Goal: Transaction & Acquisition: Purchase product/service

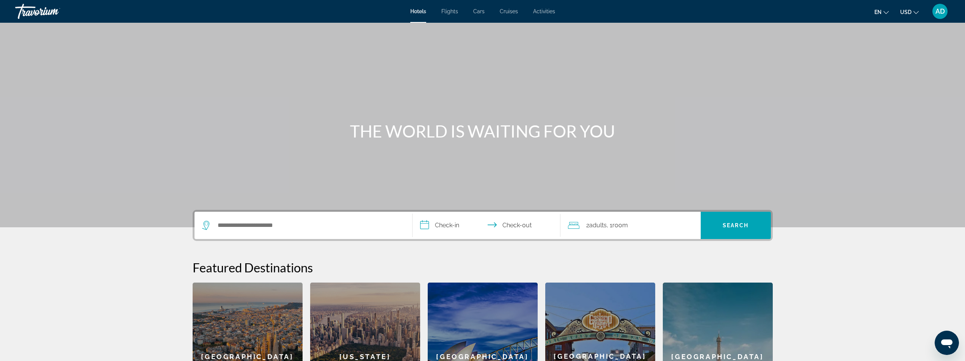
click at [886, 9] on mat-icon "Change language" at bounding box center [885, 11] width 5 height 5
click at [874, 49] on button "Français" at bounding box center [866, 50] width 34 height 10
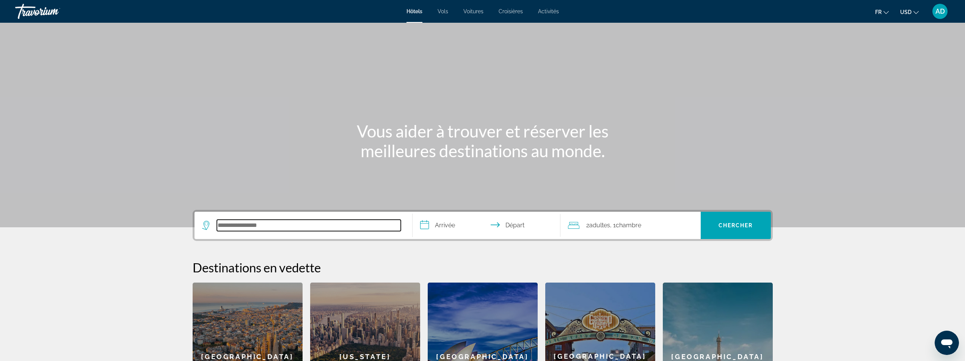
click at [296, 227] on input "Search hotel destination" at bounding box center [309, 225] width 184 height 11
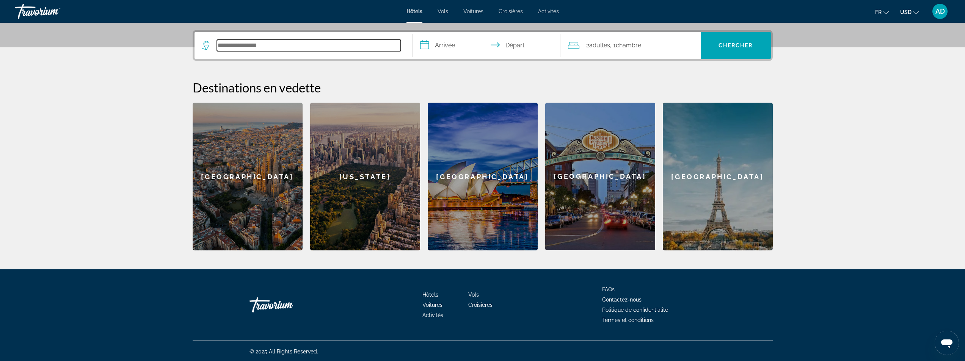
scroll to position [181, 0]
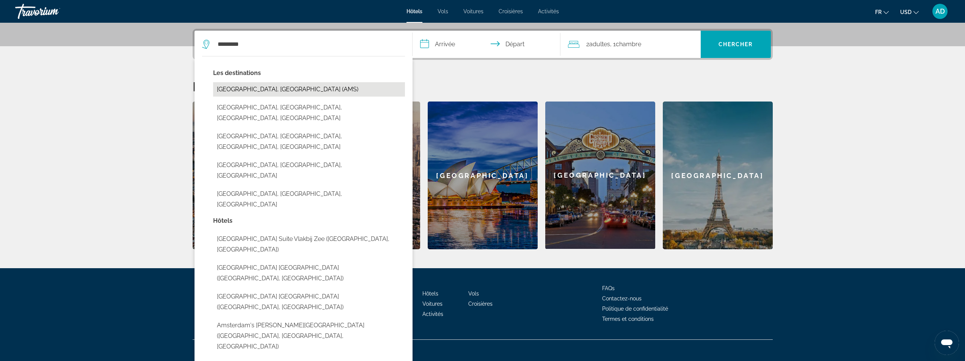
click at [271, 91] on button "[GEOGRAPHIC_DATA], [GEOGRAPHIC_DATA] (AMS)" at bounding box center [309, 89] width 192 height 14
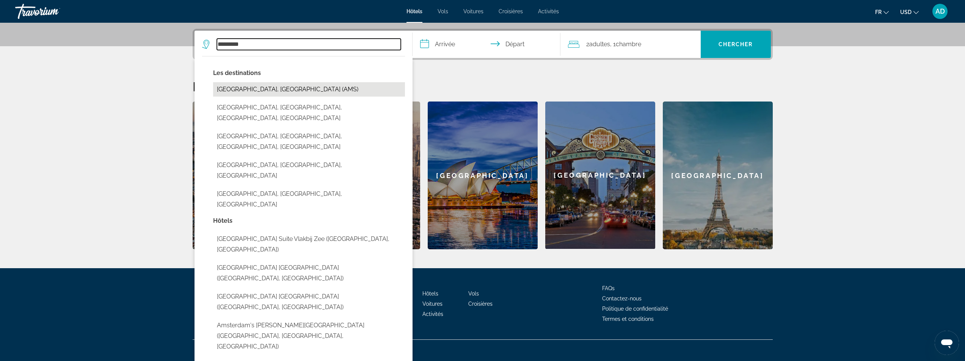
type input "**********"
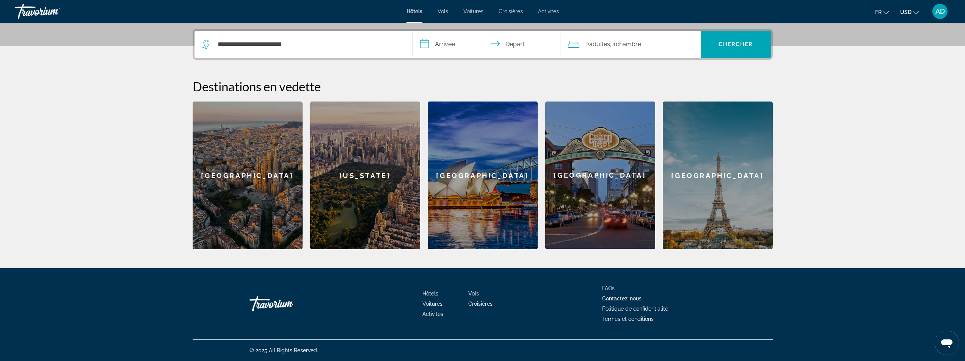
click at [463, 46] on input "**********" at bounding box center [487, 46] width 151 height 30
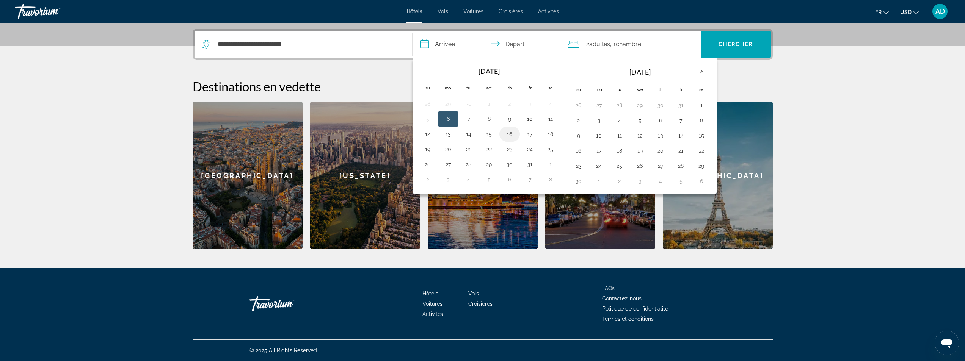
click at [513, 137] on button "16" at bounding box center [509, 134] width 12 height 11
click at [514, 132] on button "16" at bounding box center [509, 134] width 12 height 11
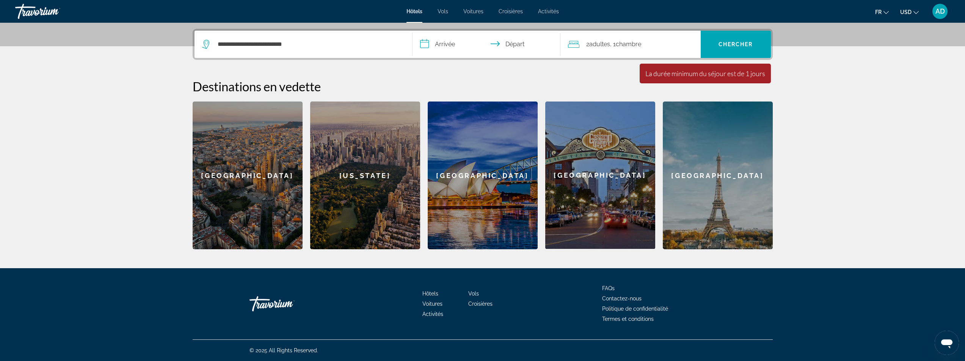
click at [448, 44] on input "**********" at bounding box center [487, 46] width 151 height 30
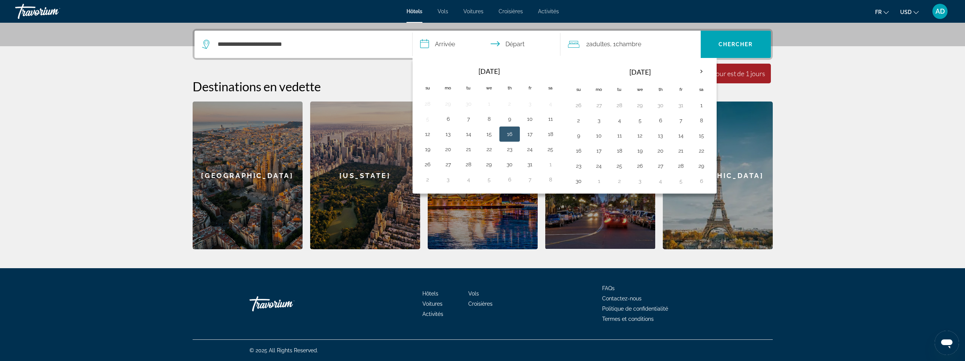
click at [512, 130] on button "16" at bounding box center [509, 134] width 12 height 11
click at [531, 135] on button "17" at bounding box center [530, 134] width 12 height 11
type input "**********"
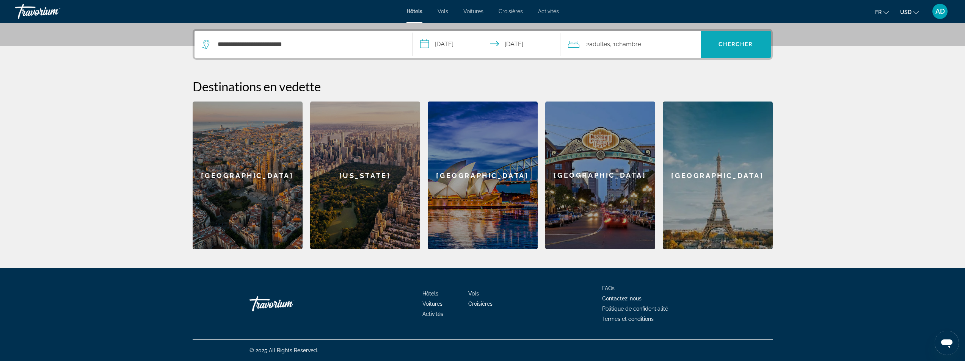
click at [725, 43] on span "Chercher" at bounding box center [735, 44] width 34 height 6
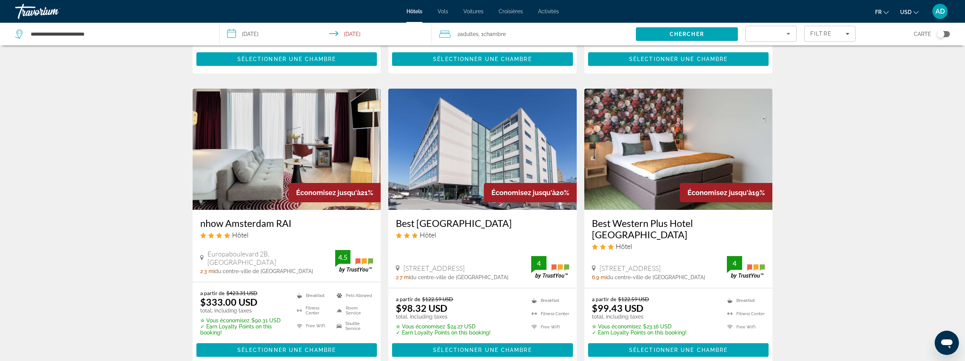
scroll to position [262, 0]
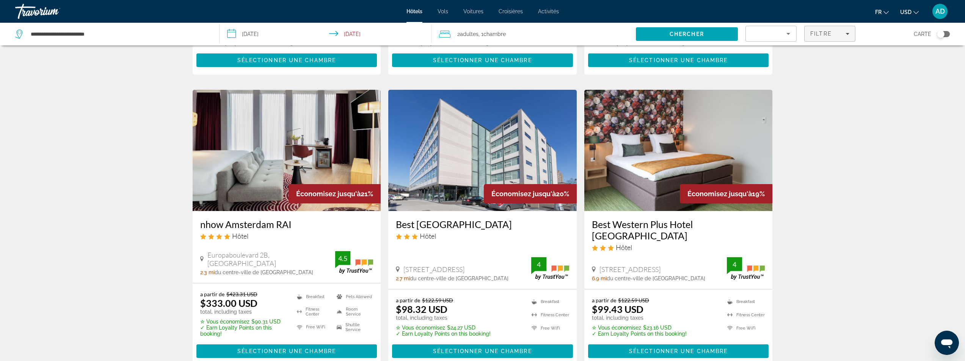
click at [847, 33] on icon "Filters" at bounding box center [847, 34] width 4 height 4
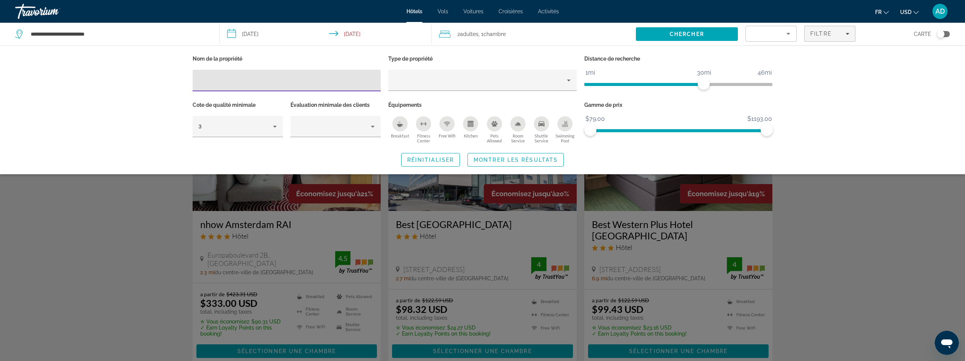
click at [319, 78] on input "Hotel Filters" at bounding box center [287, 80] width 176 height 9
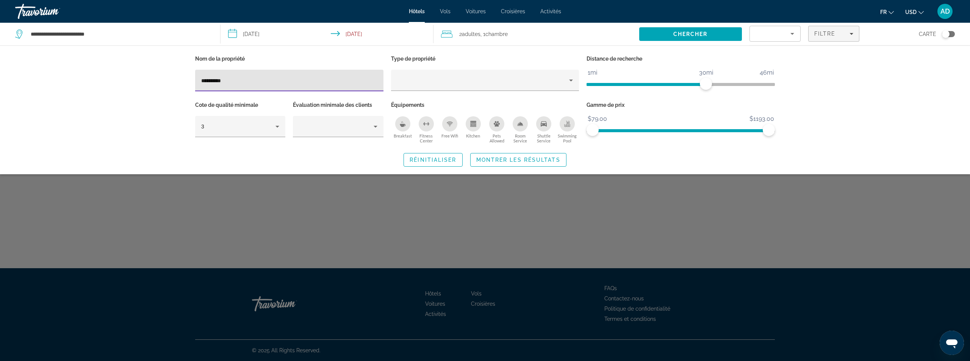
type input "**********"
click at [506, 160] on span "Montrer les résultats" at bounding box center [518, 160] width 84 height 6
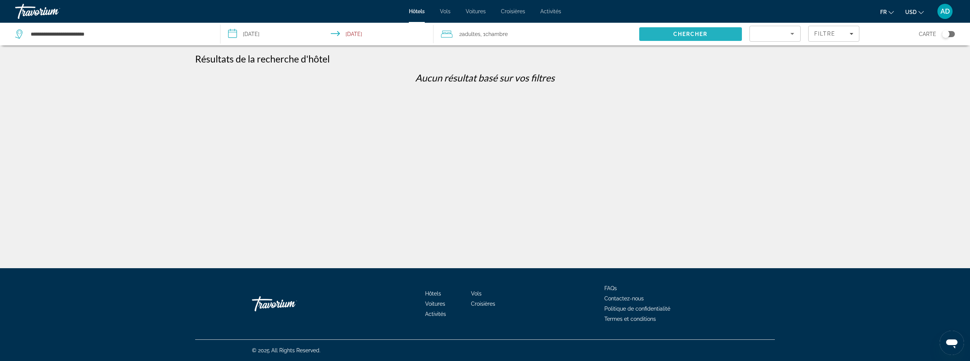
click at [727, 35] on span "Search" at bounding box center [690, 34] width 103 height 18
click at [789, 35] on icon "Sort by" at bounding box center [792, 33] width 9 height 9
click at [789, 35] on div at bounding box center [485, 180] width 970 height 361
click at [854, 34] on span "Filters" at bounding box center [834, 34] width 50 height 18
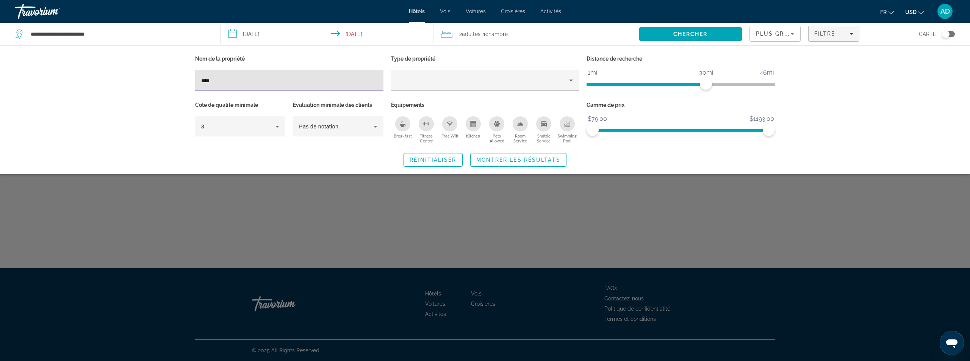
click at [232, 78] on input "****" at bounding box center [289, 80] width 176 height 9
click at [218, 77] on input "****" at bounding box center [289, 80] width 176 height 9
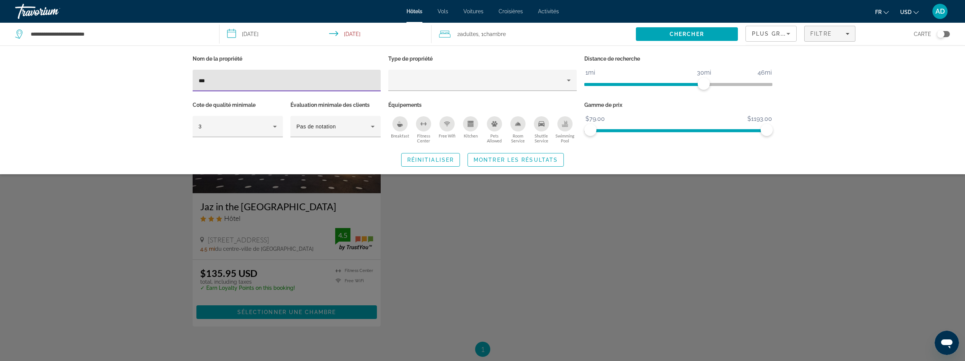
type input "***"
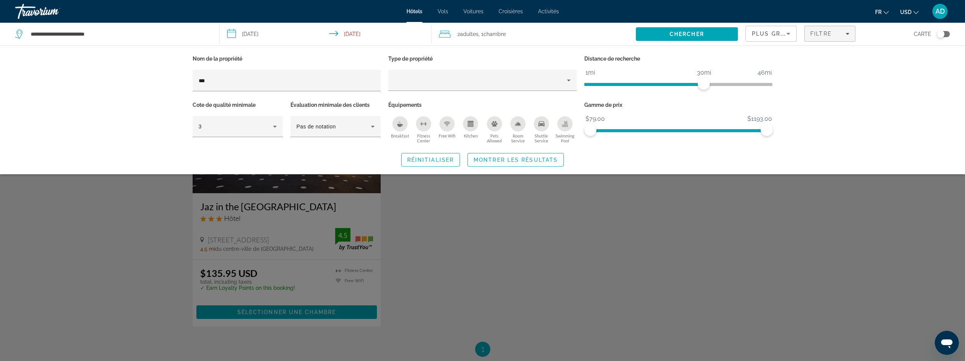
click at [293, 206] on div "Search widget" at bounding box center [482, 237] width 965 height 247
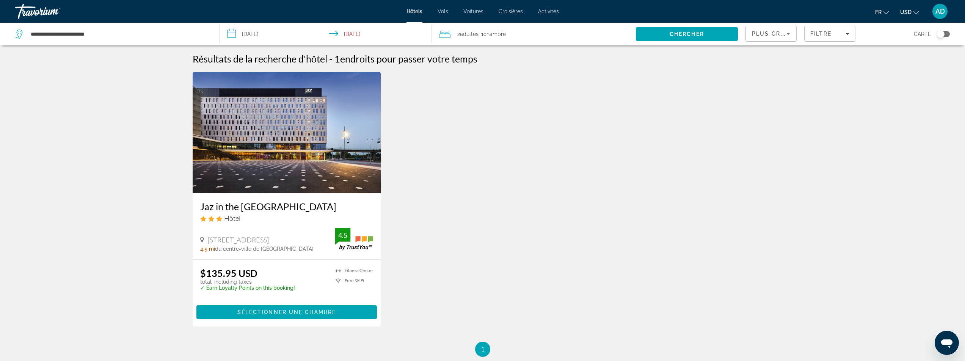
click at [319, 173] on img "Main content" at bounding box center [287, 132] width 188 height 121
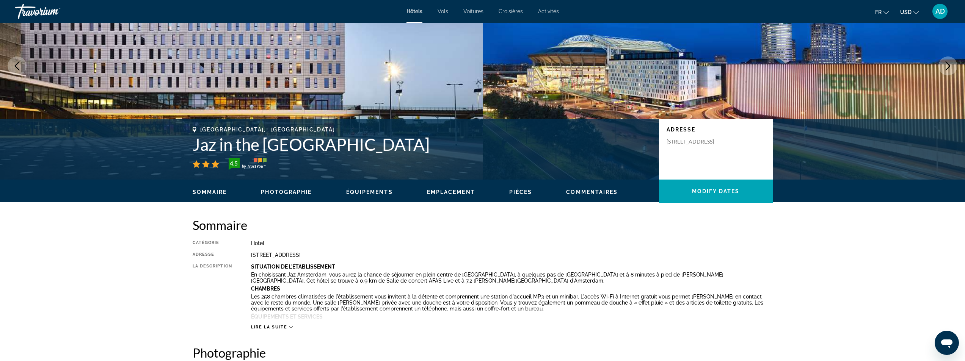
scroll to position [114, 0]
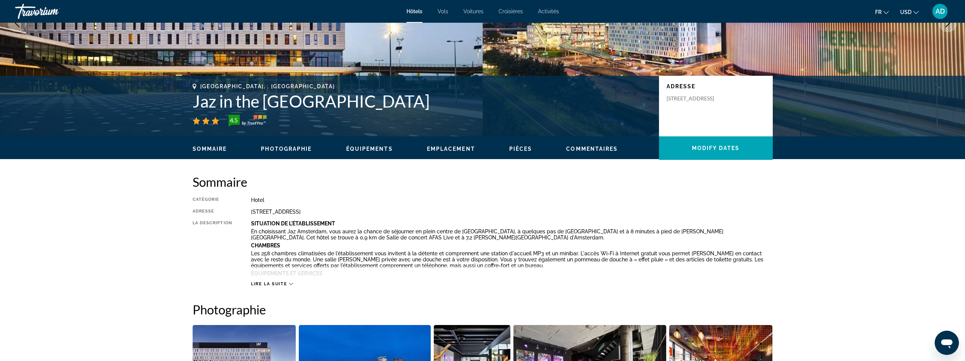
click at [288, 285] on div "Lire la suite" at bounding box center [272, 284] width 42 height 5
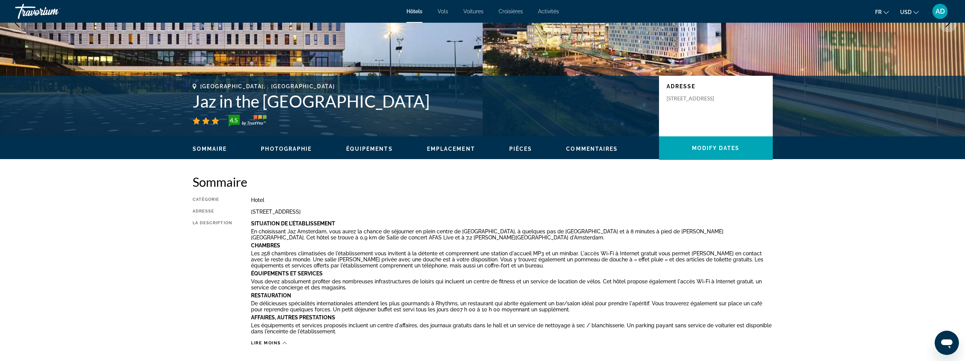
click at [380, 149] on span "Équipements" at bounding box center [369, 149] width 47 height 6
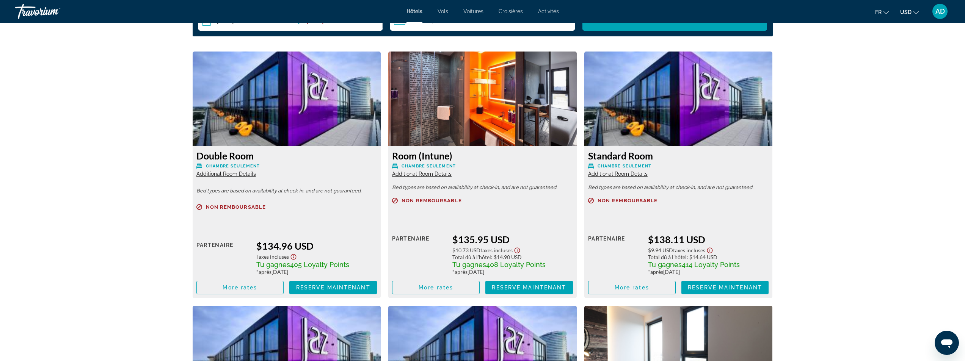
scroll to position [1080, 0]
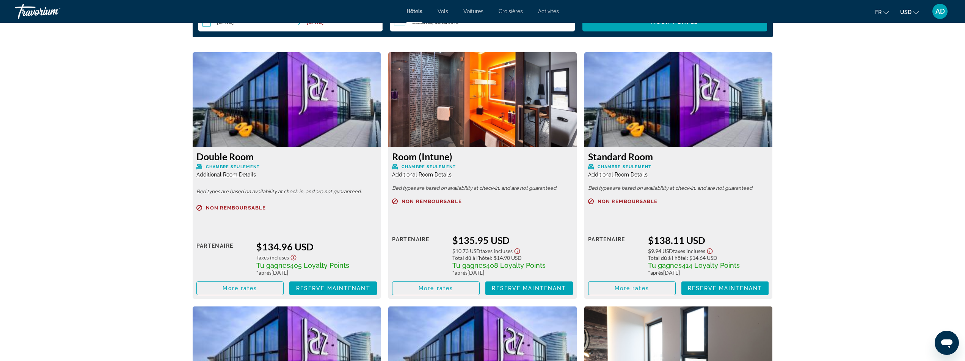
click at [489, 78] on img "Main content" at bounding box center [482, 99] width 188 height 95
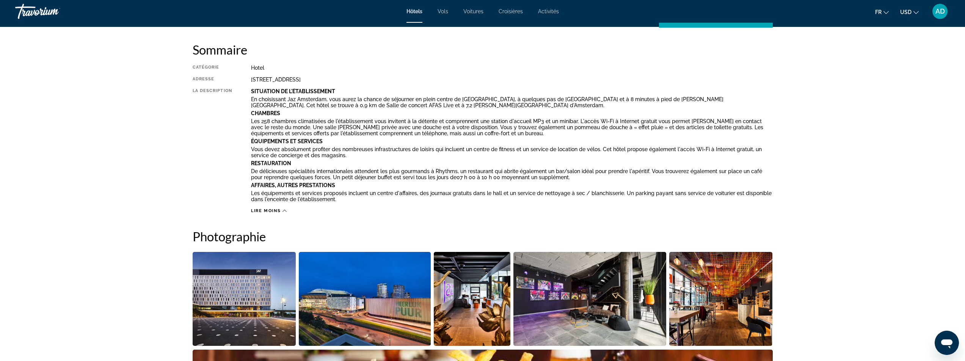
scroll to position [0, 0]
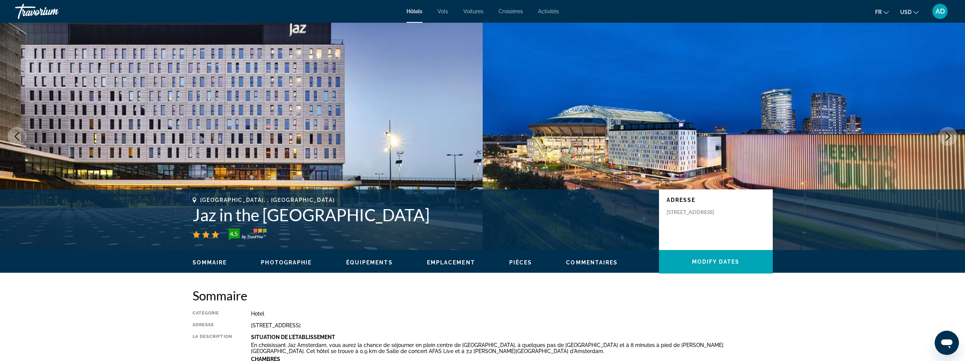
click at [370, 262] on span "Équipements" at bounding box center [369, 263] width 47 height 6
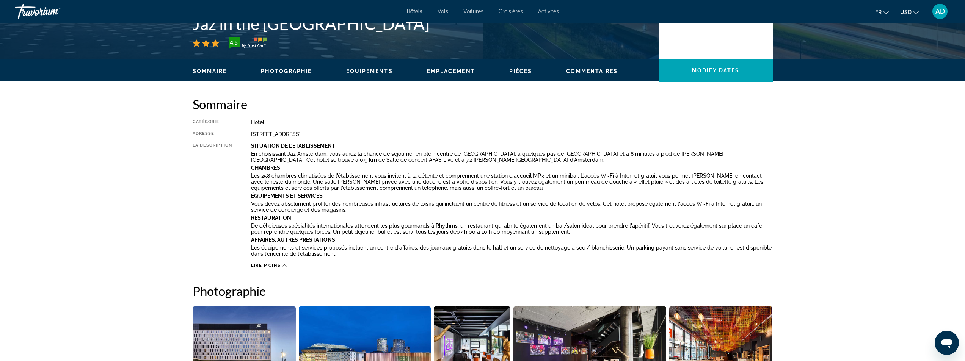
scroll to position [192, 0]
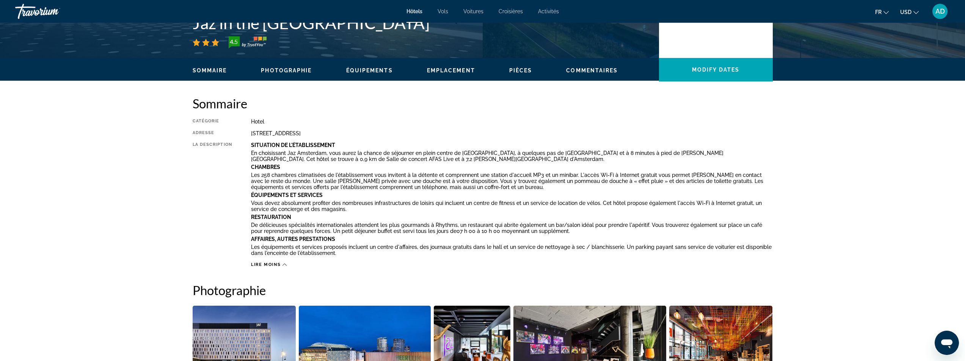
click at [584, 72] on span "Commentaires" at bounding box center [592, 70] width 52 height 6
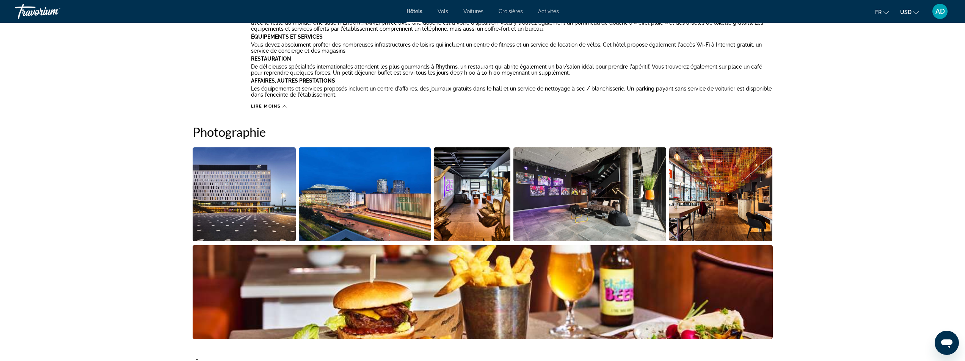
scroll to position [338, 0]
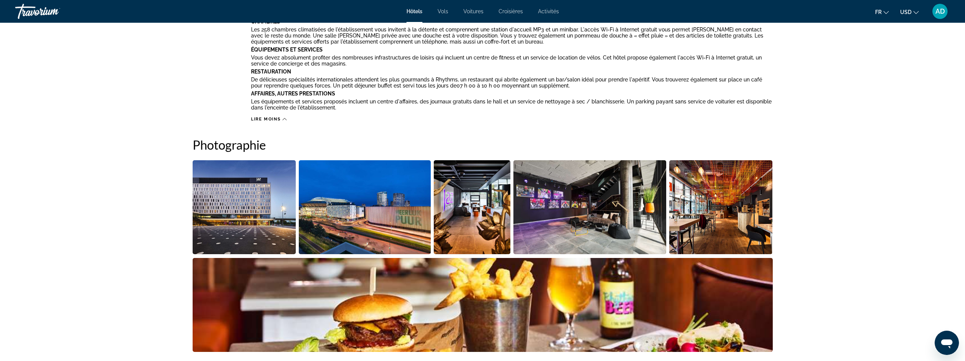
click at [286, 119] on icon "Main content" at bounding box center [284, 119] width 4 height 2
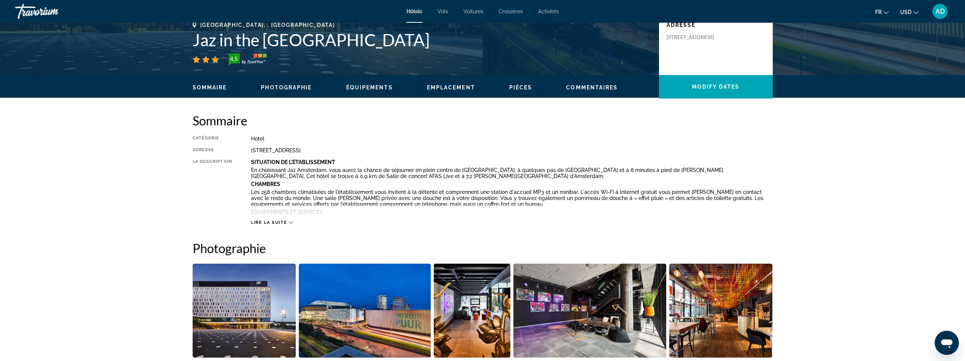
scroll to position [214, 0]
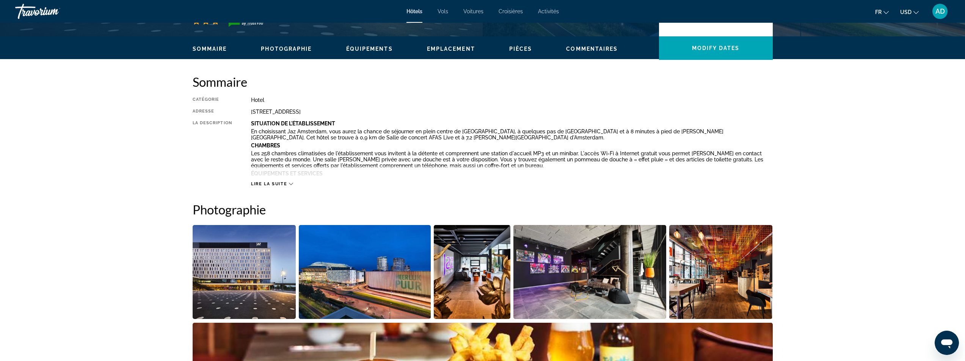
click at [289, 183] on icon "Main content" at bounding box center [291, 184] width 4 height 2
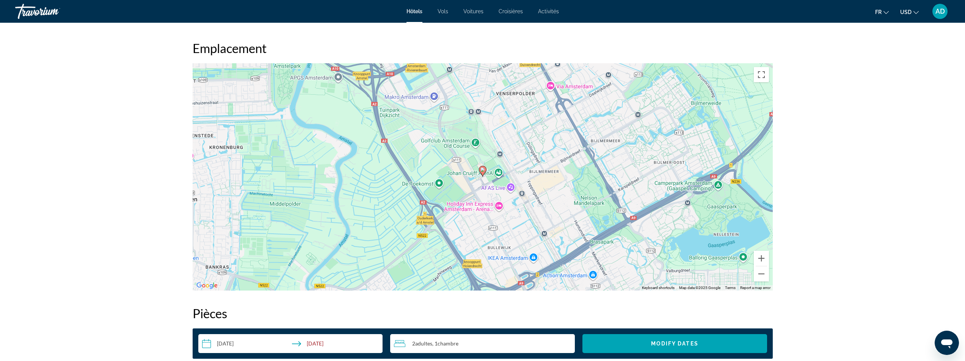
scroll to position [910, 0]
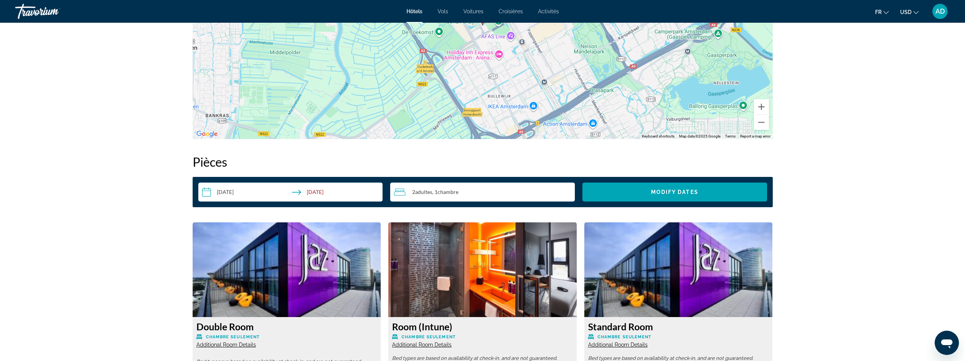
click at [242, 188] on input "**********" at bounding box center [292, 193] width 188 height 21
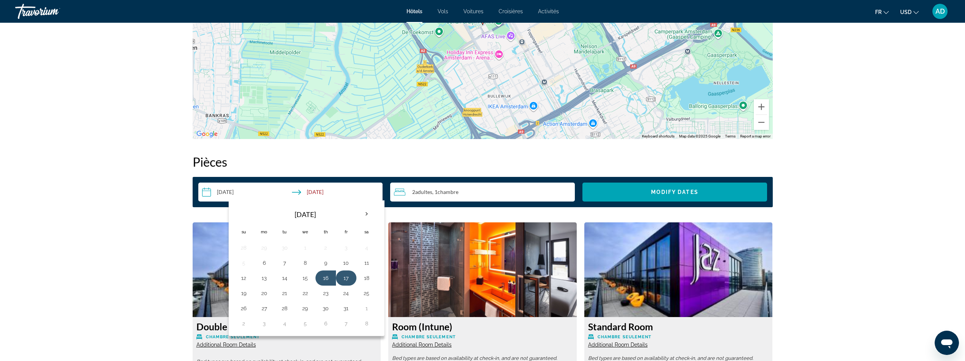
click at [346, 279] on button "17" at bounding box center [346, 278] width 12 height 11
click at [367, 279] on button "18" at bounding box center [366, 278] width 12 height 11
type input "**********"
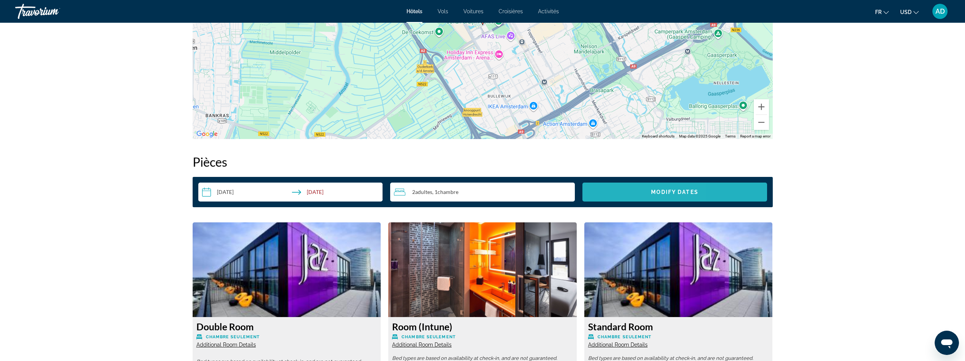
click at [640, 189] on span "Search widget" at bounding box center [674, 192] width 185 height 18
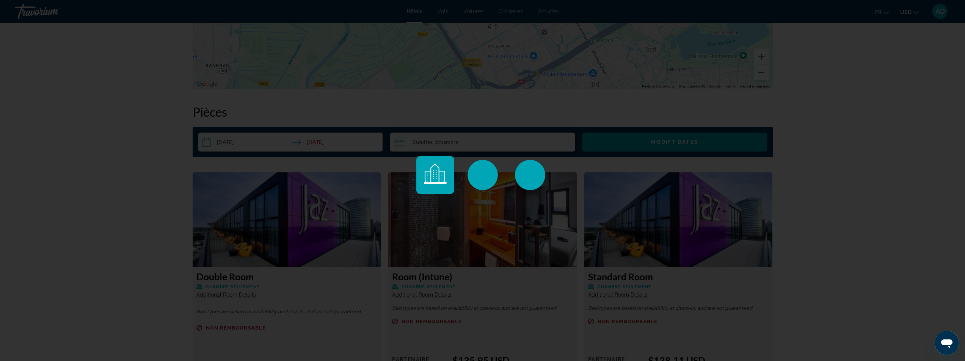
scroll to position [1061, 0]
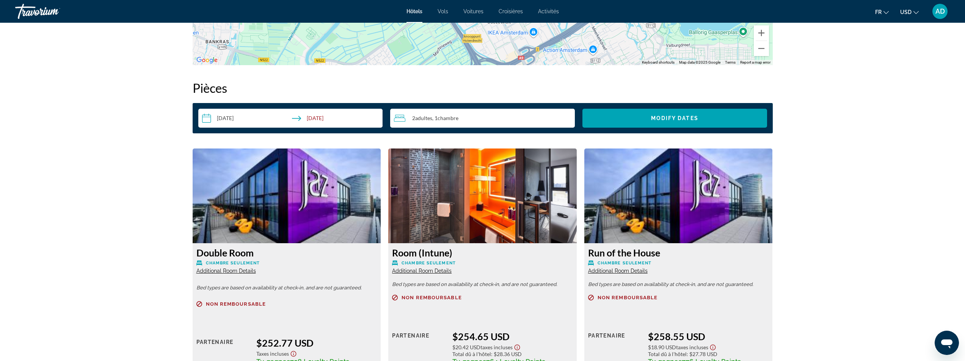
scroll to position [1056, 0]
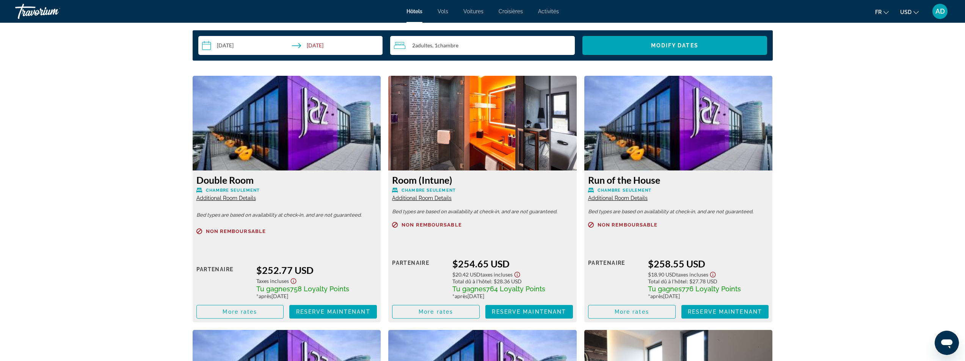
click at [423, 198] on span "Additional Room Details" at bounding box center [422, 198] width 60 height 6
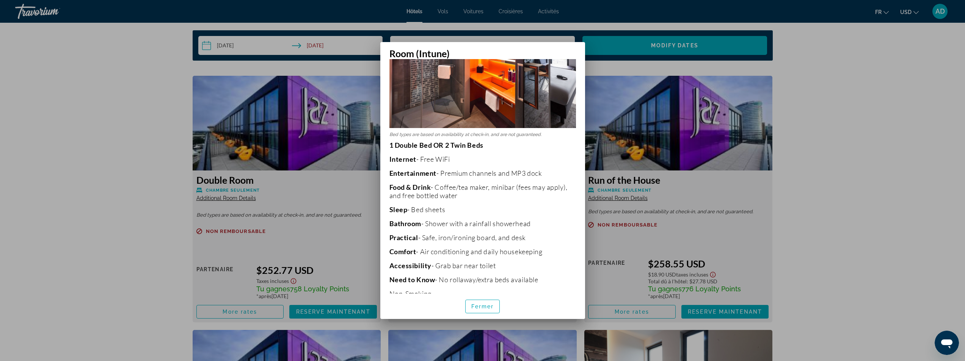
scroll to position [96, 0]
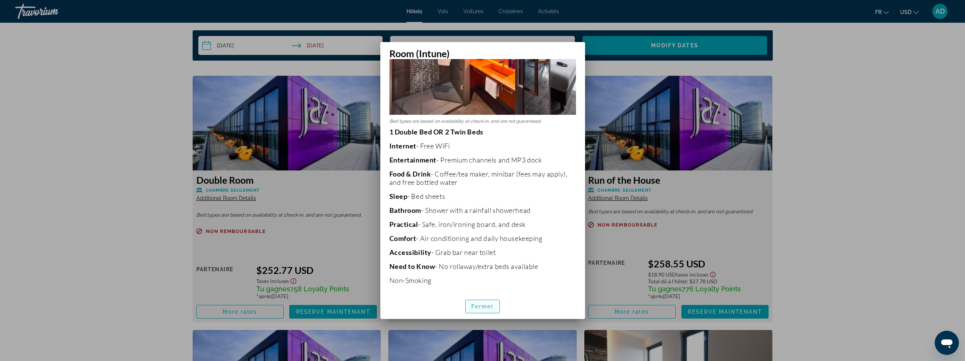
click at [486, 309] on span "Fermer" at bounding box center [482, 307] width 23 height 6
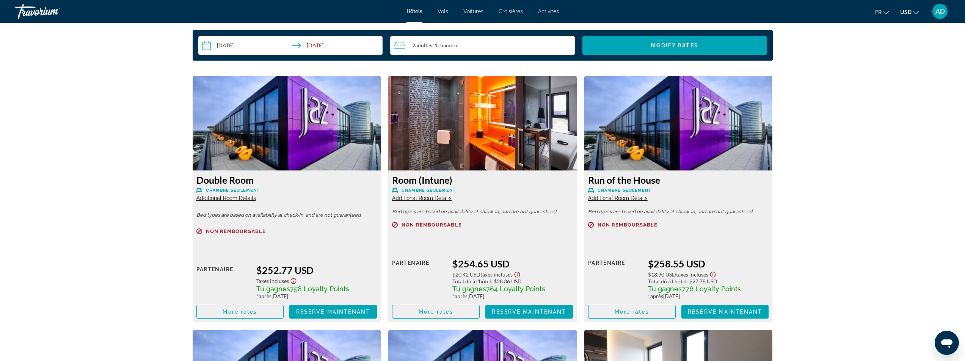
scroll to position [1056, 0]
click at [242, 200] on span "Additional Room Details" at bounding box center [226, 198] width 60 height 6
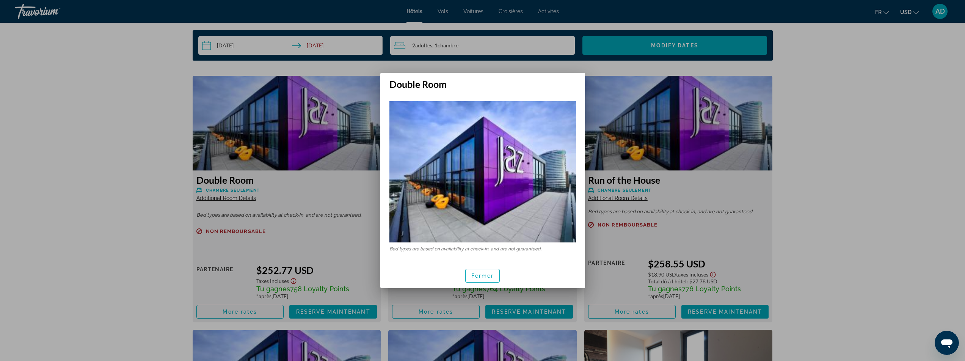
scroll to position [0, 0]
click at [484, 274] on span "Fermer" at bounding box center [482, 276] width 23 height 6
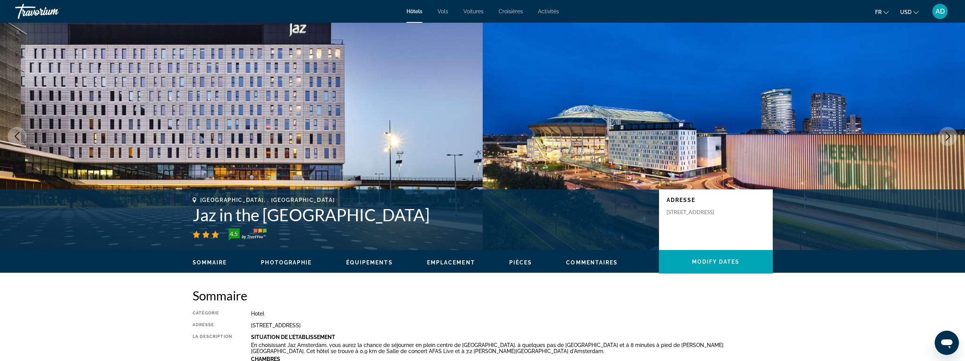
scroll to position [1056, 0]
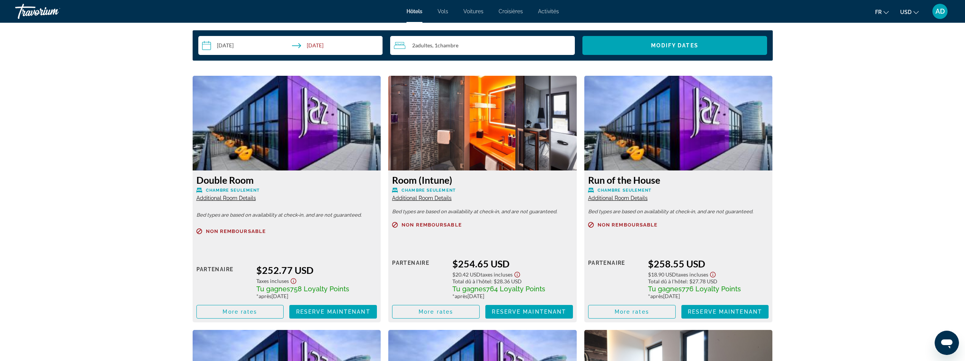
click at [624, 198] on span "Additional Room Details" at bounding box center [618, 198] width 60 height 6
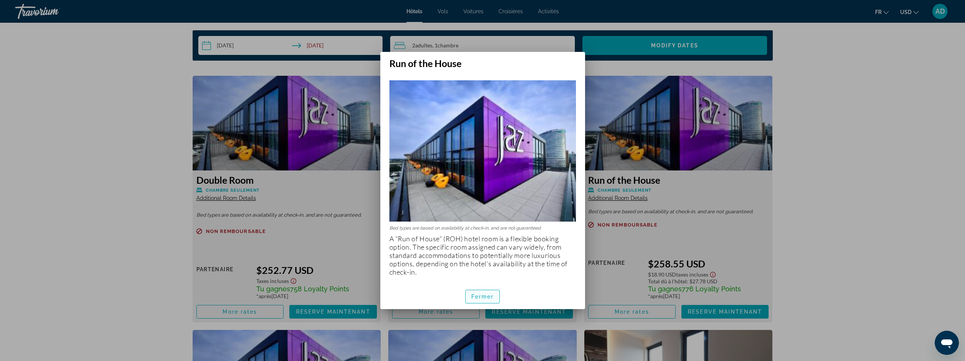
click at [490, 296] on span "Fermer" at bounding box center [482, 297] width 23 height 6
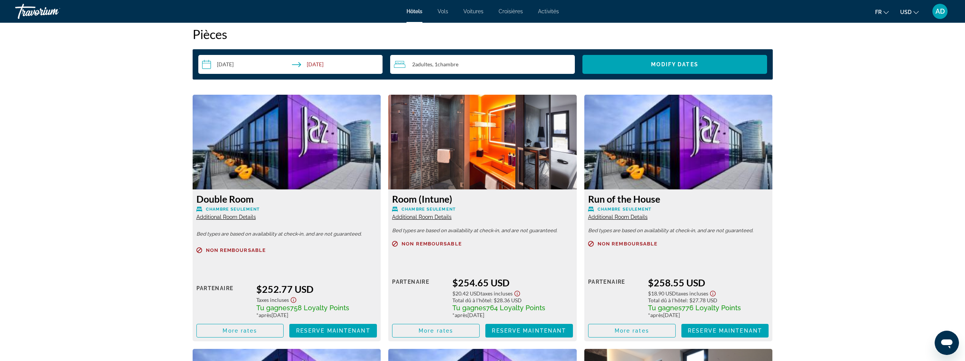
scroll to position [1056, 0]
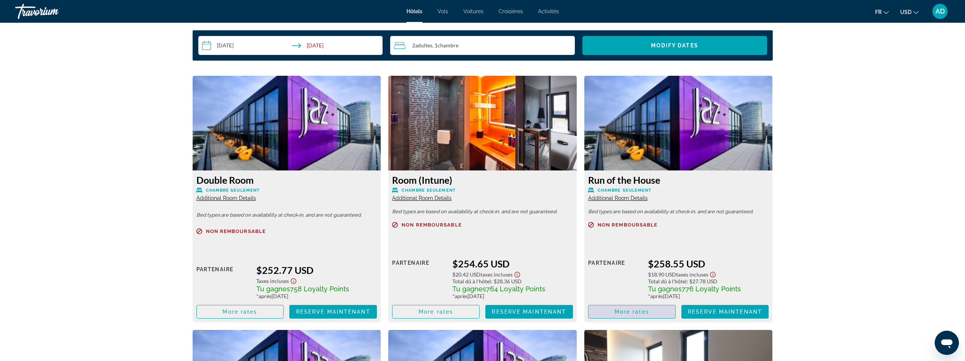
click at [654, 312] on span "Main content" at bounding box center [631, 312] width 87 height 18
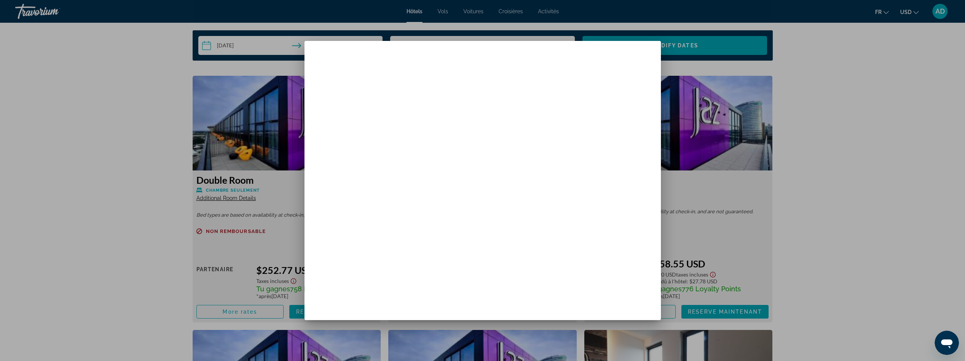
scroll to position [0, 0]
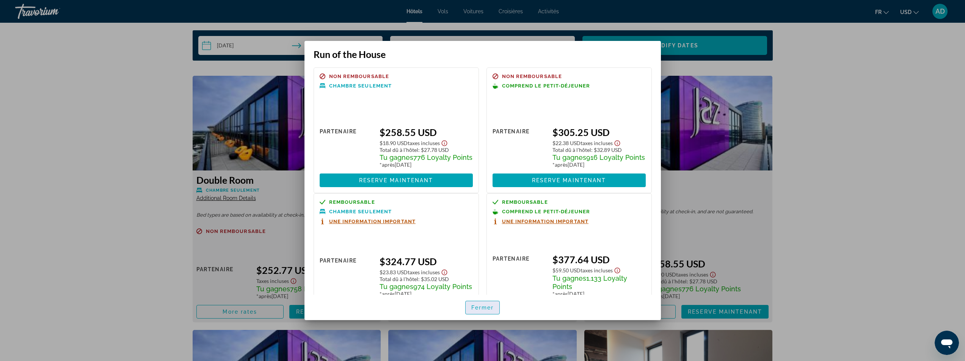
click at [496, 304] on span "button" at bounding box center [482, 308] width 34 height 18
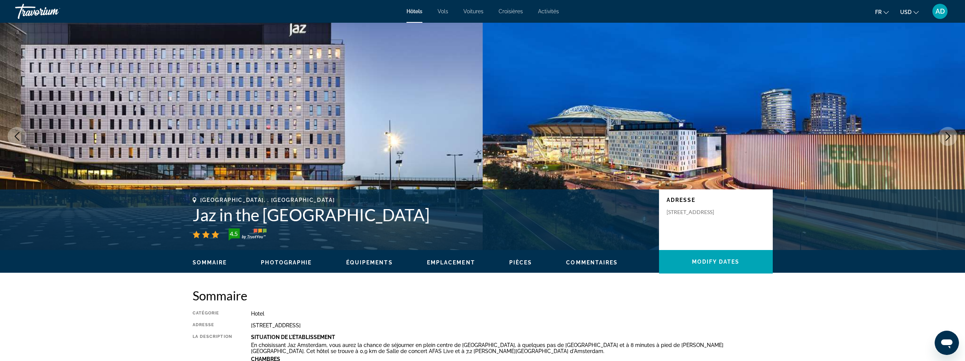
scroll to position [1056, 0]
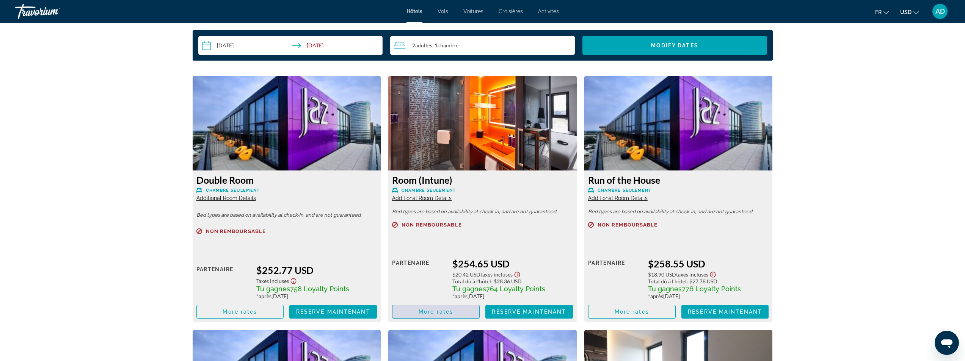
click at [465, 311] on span "Main content" at bounding box center [435, 312] width 87 height 18
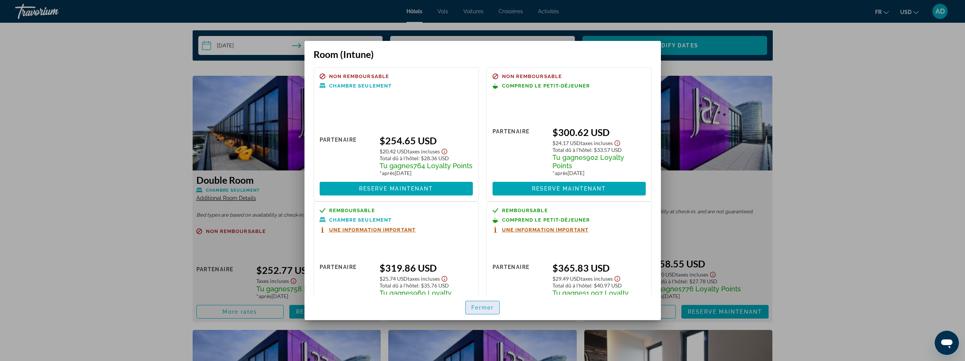
click at [474, 309] on span "Fermer" at bounding box center [482, 308] width 23 height 6
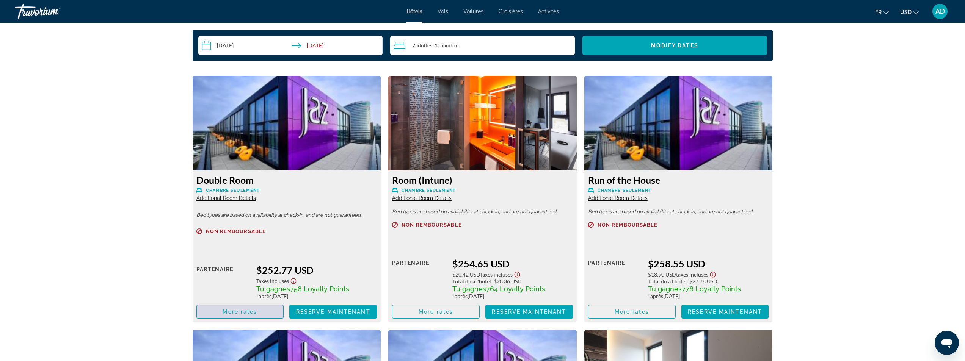
click at [266, 313] on span "Main content" at bounding box center [240, 312] width 87 height 18
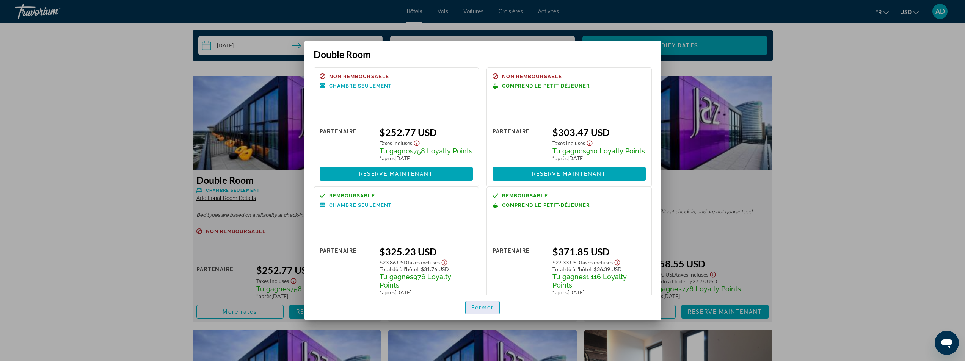
click at [476, 310] on button "Fermer" at bounding box center [482, 308] width 35 height 14
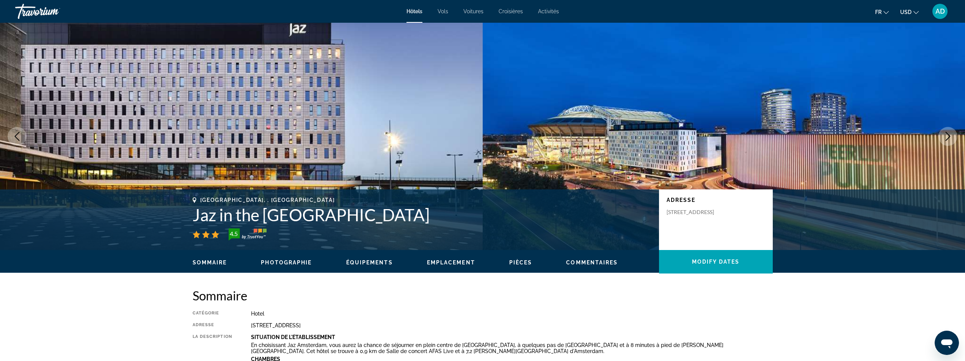
scroll to position [1056, 0]
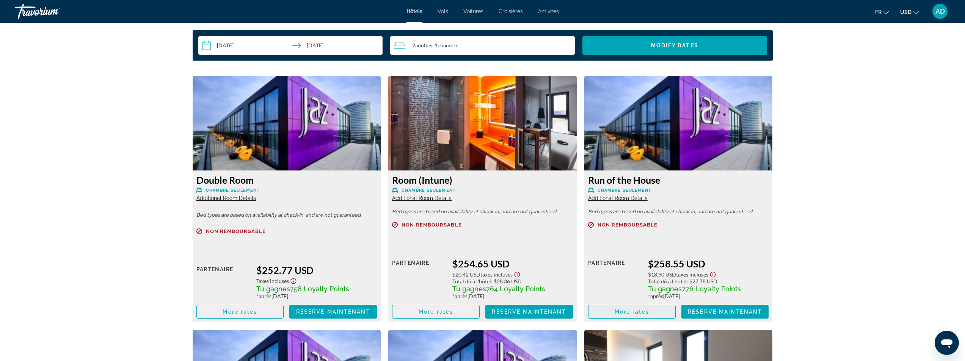
click at [647, 315] on span "Main content" at bounding box center [631, 312] width 87 height 18
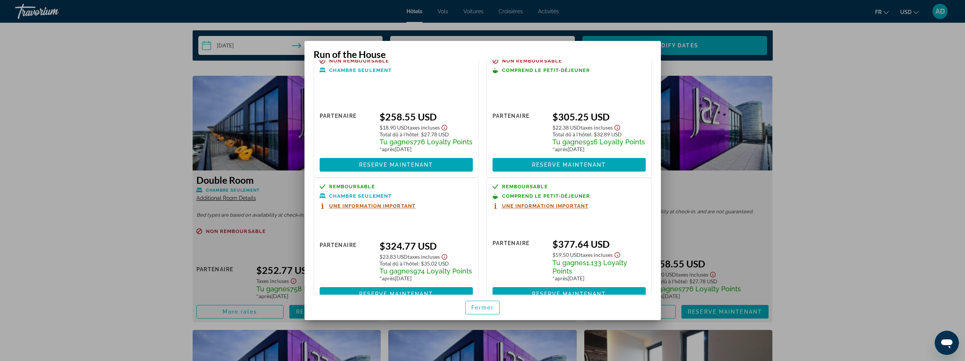
scroll to position [0, 0]
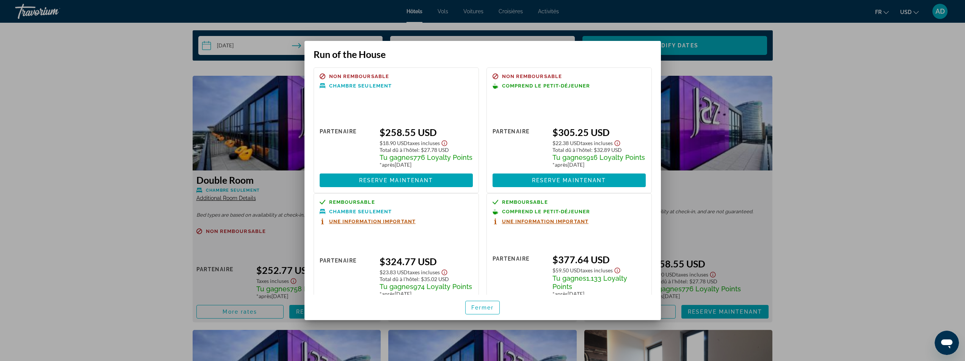
click at [875, 116] on div at bounding box center [482, 180] width 965 height 361
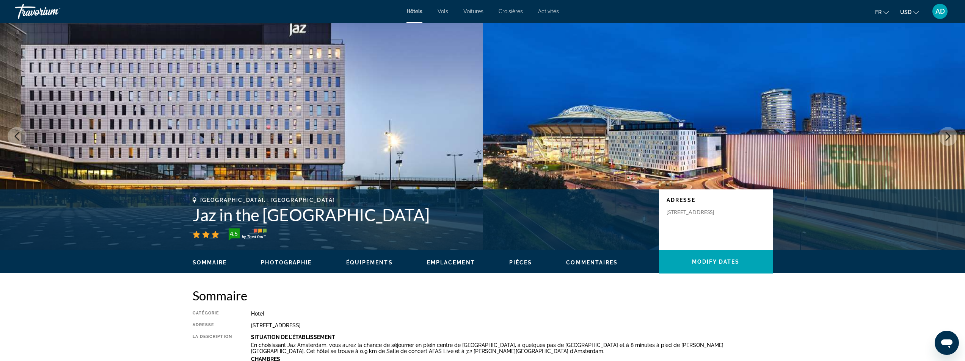
scroll to position [1056, 0]
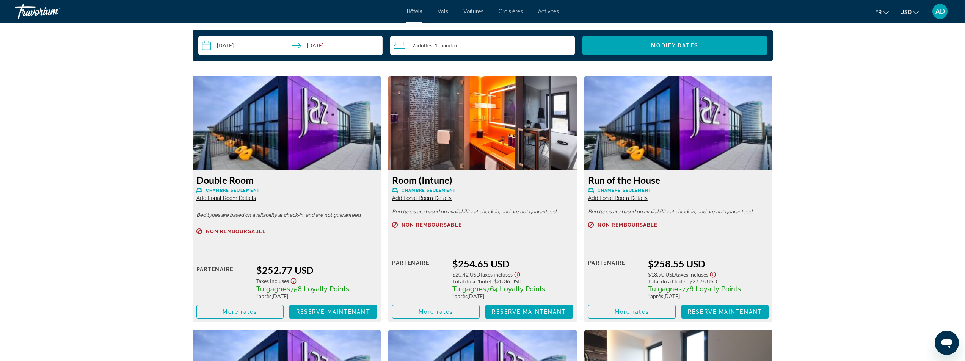
click at [622, 199] on span "Additional Room Details" at bounding box center [618, 198] width 60 height 6
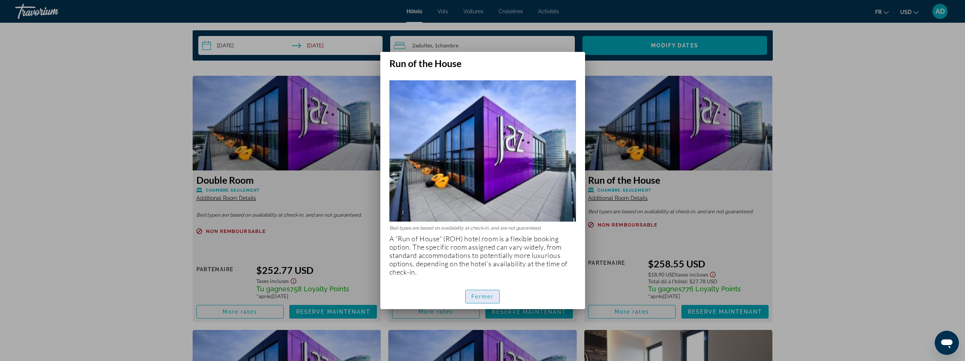
click at [490, 296] on span "Fermer" at bounding box center [482, 297] width 23 height 6
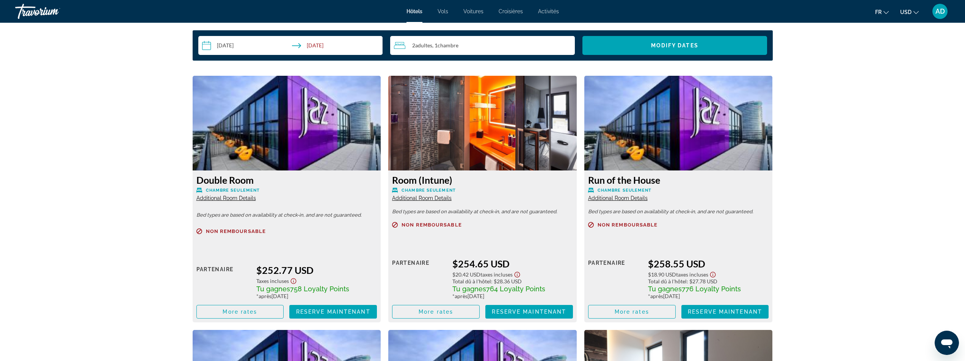
click at [438, 197] on span "Additional Room Details" at bounding box center [422, 198] width 60 height 6
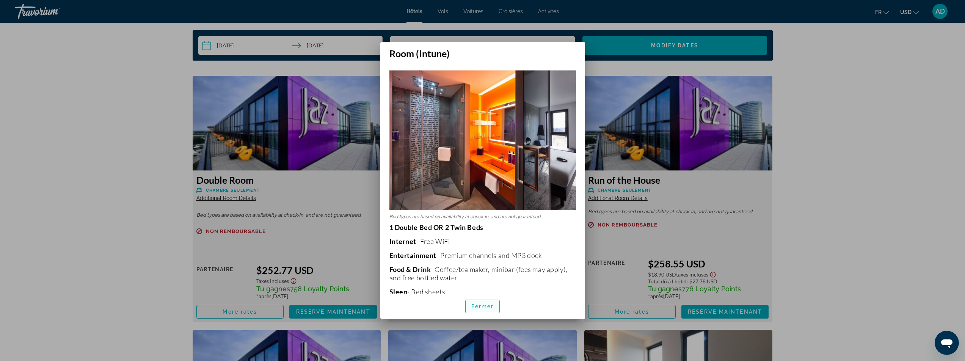
click at [492, 304] on span "Fermer" at bounding box center [482, 307] width 23 height 6
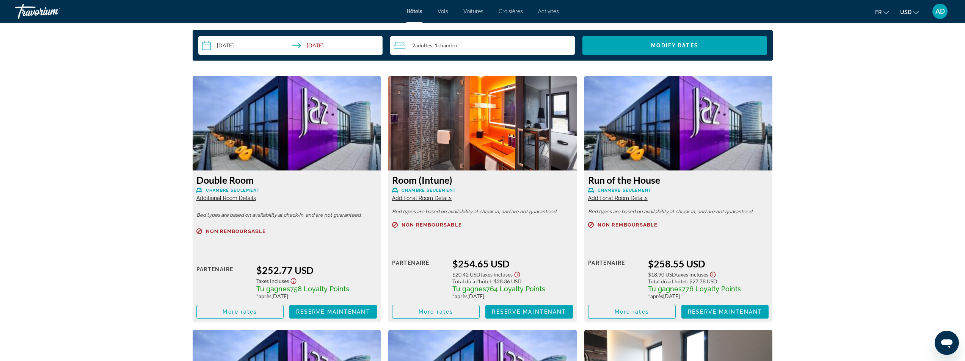
scroll to position [1056, 0]
click at [719, 312] on span "Reserve maintenant" at bounding box center [725, 312] width 74 height 6
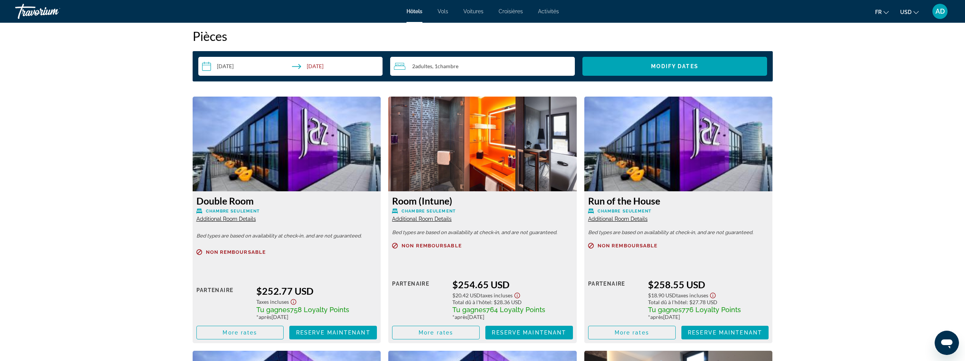
scroll to position [1023, 0]
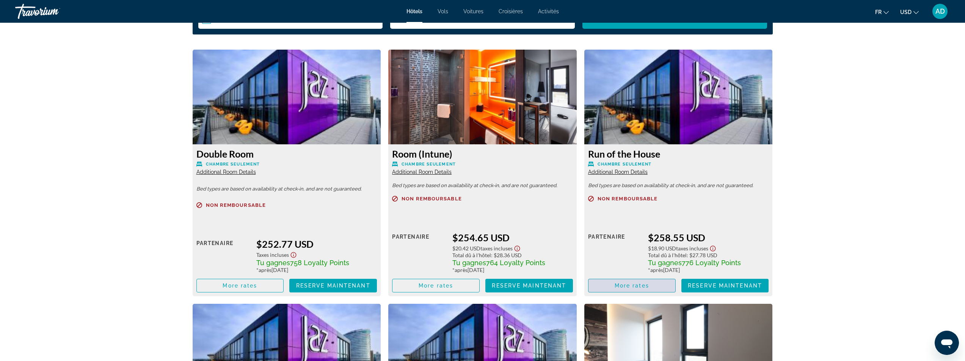
click at [644, 285] on span "More rates" at bounding box center [631, 286] width 34 height 6
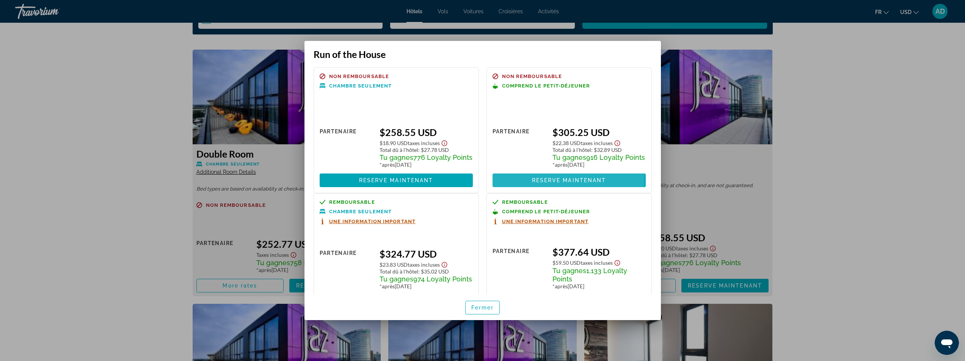
click at [565, 183] on span "Reserve maintenant" at bounding box center [569, 180] width 74 height 6
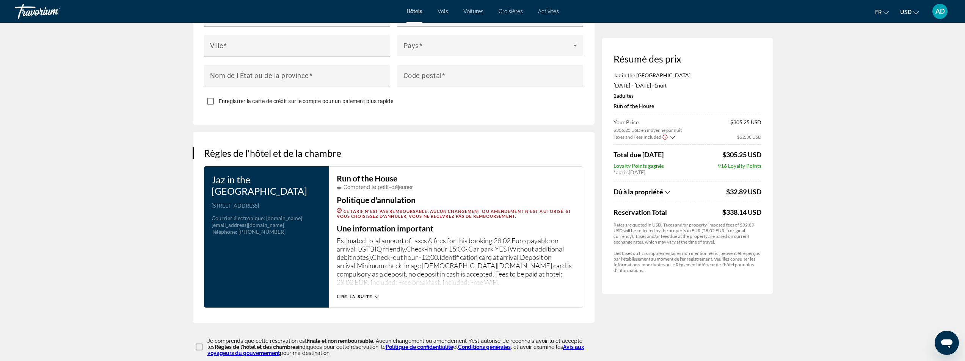
scroll to position [834, 0]
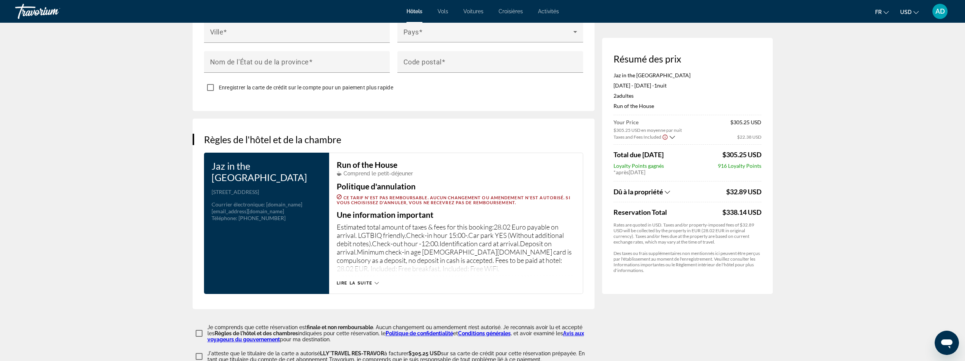
click at [375, 281] on icon "Main content" at bounding box center [376, 283] width 4 height 4
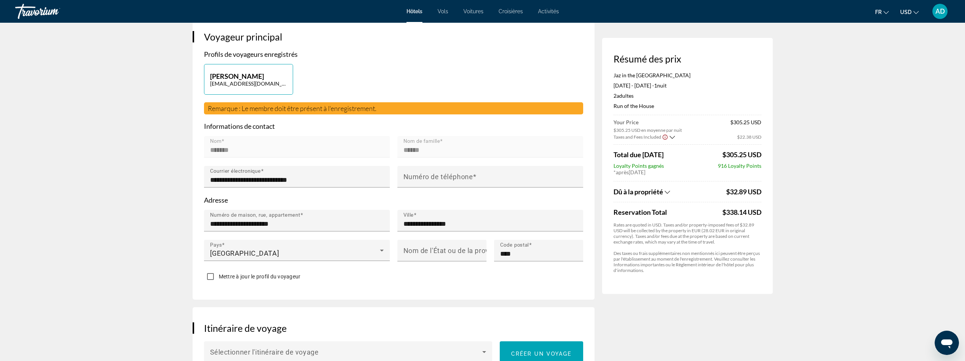
scroll to position [140, 0]
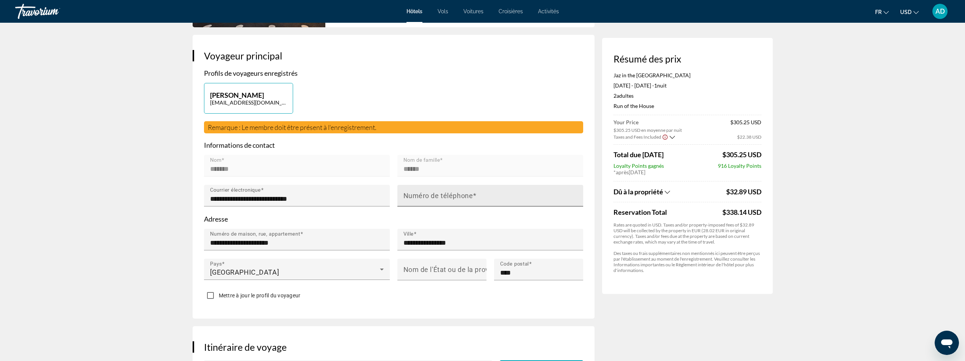
click at [453, 193] on mat-label "Numéro de téléphone" at bounding box center [438, 196] width 70 height 8
click at [453, 194] on input "Numéro de téléphone" at bounding box center [492, 198] width 178 height 9
drag, startPoint x: 428, startPoint y: 197, endPoint x: 519, endPoint y: 195, distance: 90.6
click at [429, 197] on input "**********" at bounding box center [492, 198] width 178 height 9
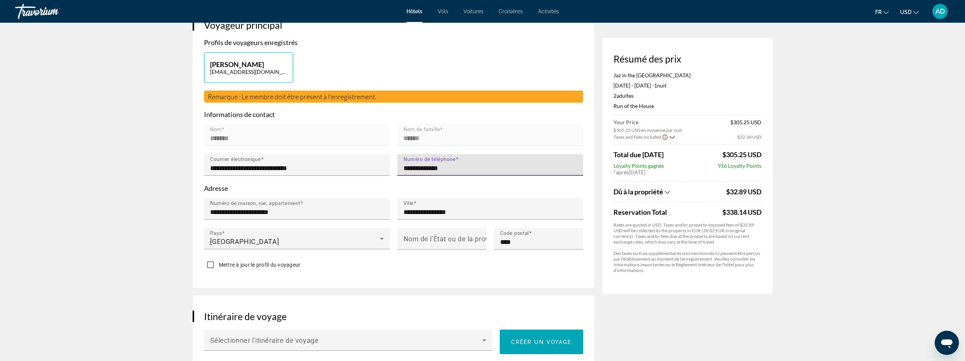
scroll to position [216, 0]
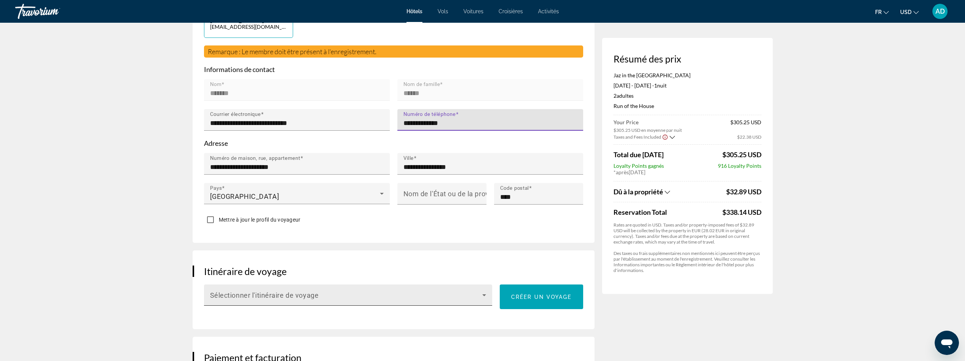
type input "**********"
click at [483, 294] on icon "Main content" at bounding box center [483, 295] width 9 height 9
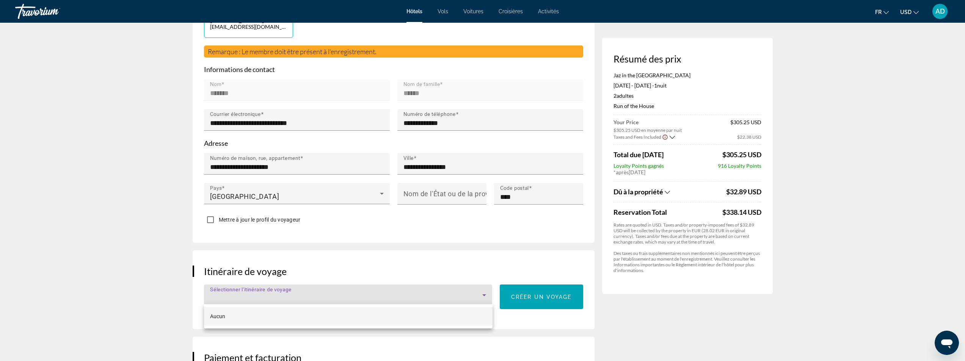
click at [479, 255] on div at bounding box center [482, 180] width 965 height 361
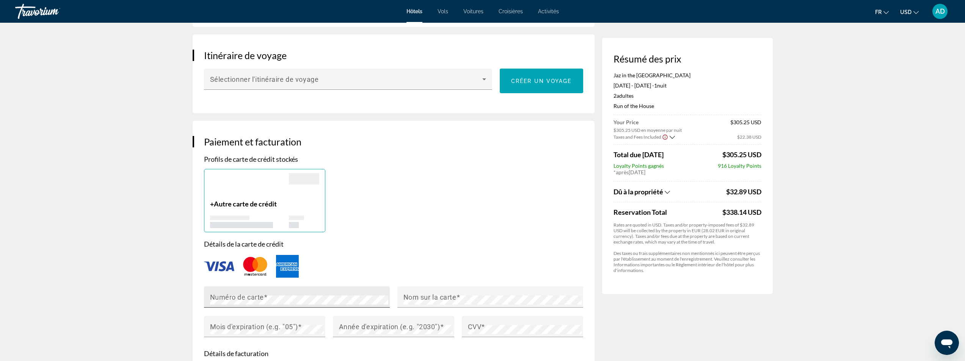
scroll to position [443, 0]
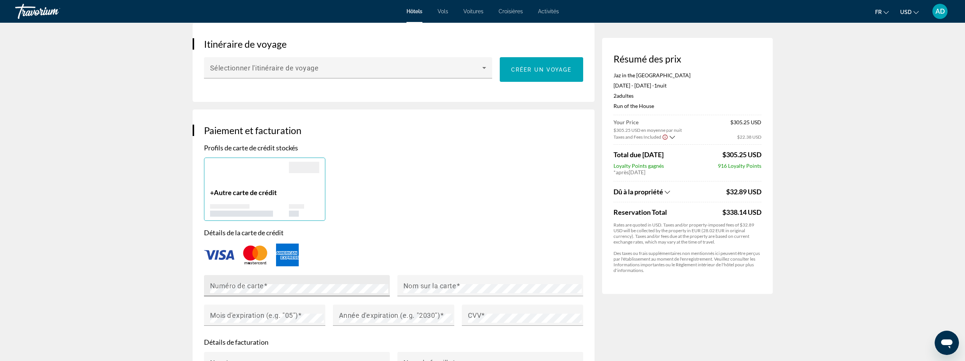
click at [240, 285] on mat-label "Numéro de carte" at bounding box center [237, 286] width 54 height 8
click at [296, 314] on mat-label "Mois d'expiration (e.g. "05")" at bounding box center [254, 315] width 88 height 8
click at [368, 311] on mat-label "Année d'expiration (e.g. "2030")" at bounding box center [389, 315] width 101 height 8
drag, startPoint x: 470, startPoint y: 307, endPoint x: 482, endPoint y: 312, distance: 13.1
click at [474, 309] on div "CVV" at bounding box center [525, 315] width 114 height 21
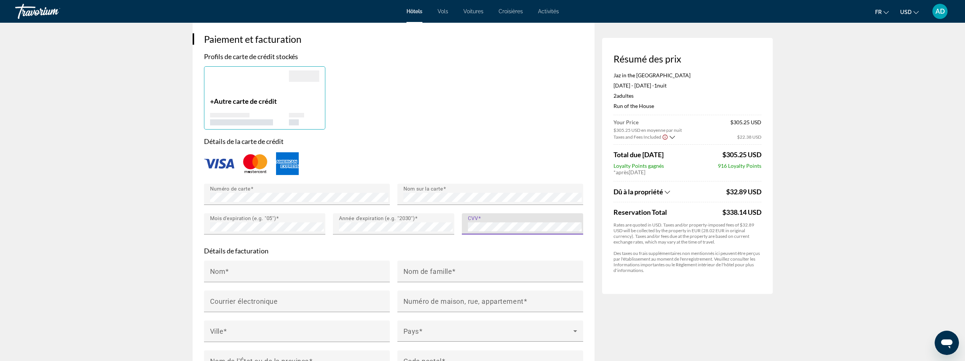
scroll to position [557, 0]
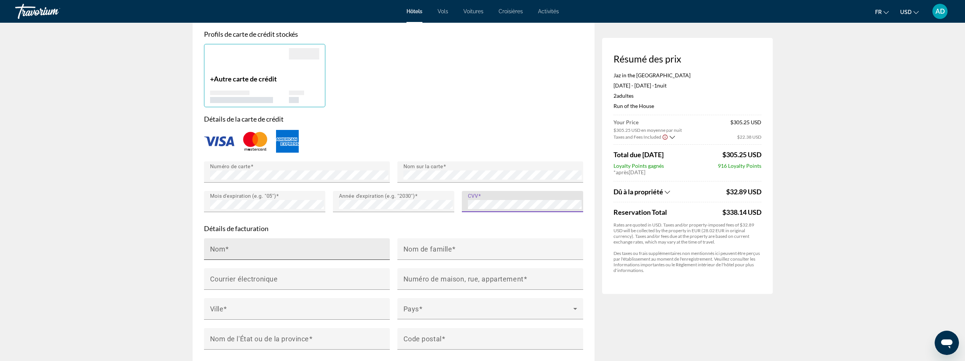
click at [266, 248] on input "Nom" at bounding box center [299, 252] width 178 height 9
type input "*"
type input "*****"
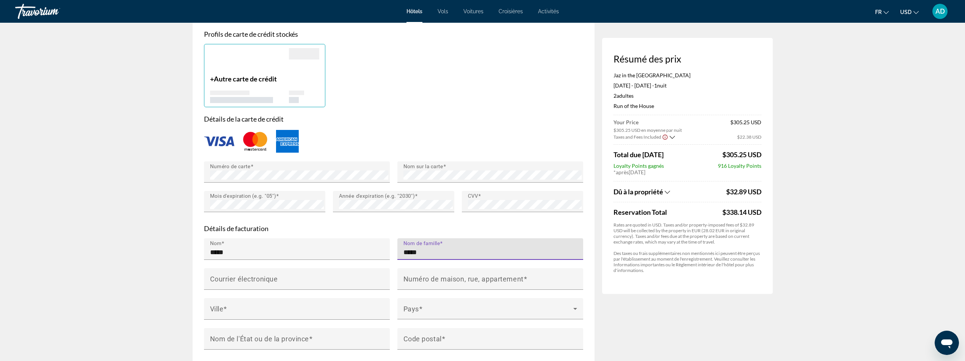
drag, startPoint x: 430, startPoint y: 249, endPoint x: 398, endPoint y: 247, distance: 32.3
click at [398, 247] on div "Nom de famille *****" at bounding box center [490, 249] width 186 height 22
type input "*****"
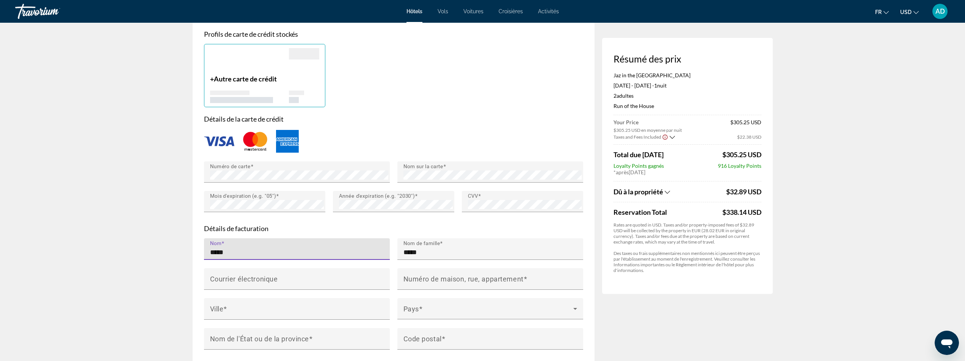
drag, startPoint x: 270, startPoint y: 249, endPoint x: 169, endPoint y: 240, distance: 101.6
click at [169, 240] on app-hotel-booking "Réservation d'hotel Résumé des prix Jaz in the City Amsterdam Oct 17, 2025 - Oc…" at bounding box center [482, 77] width 965 height 1222
type input "*******"
click at [435, 275] on mat-label "Numéro de maison, rue, appartement" at bounding box center [463, 279] width 120 height 8
click at [435, 278] on input "Numéro de maison, rue, appartement" at bounding box center [492, 282] width 178 height 9
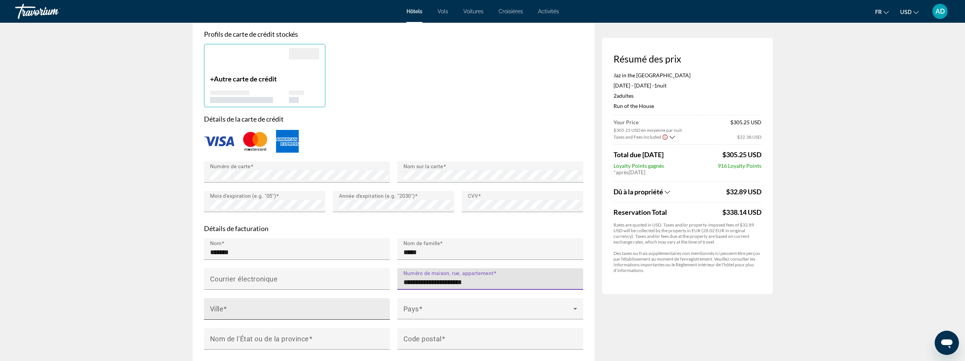
type input "**********"
click at [263, 308] on input "Ville" at bounding box center [299, 312] width 178 height 9
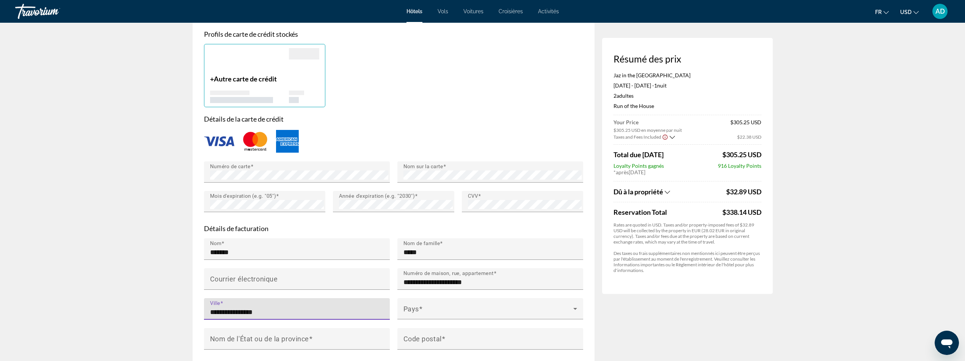
type input "**********"
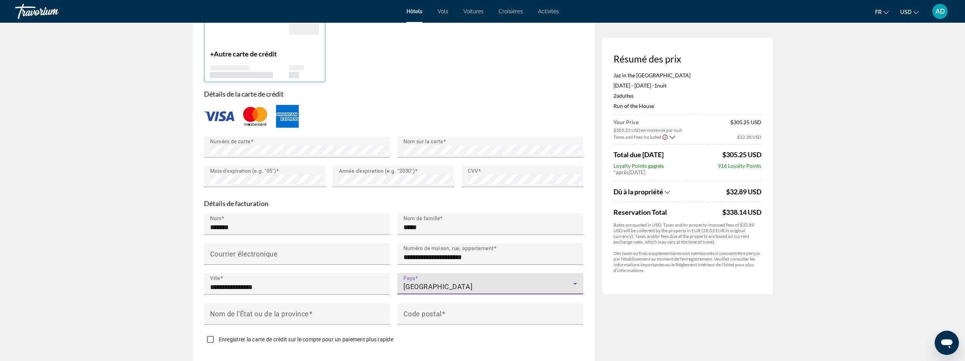
scroll to position [595, 0]
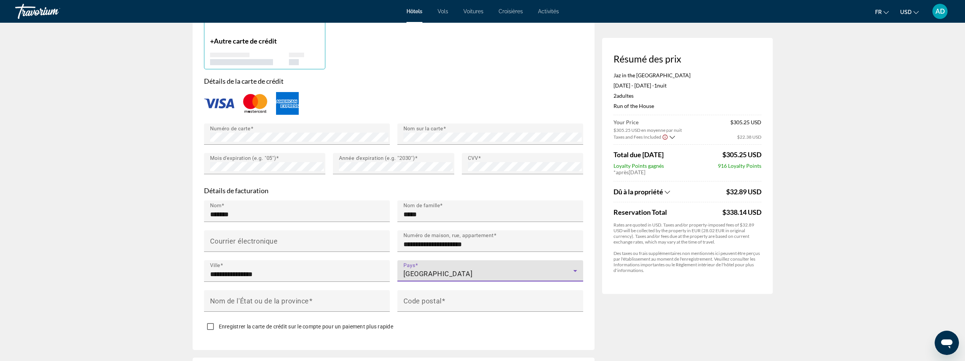
click at [575, 270] on icon "Main content" at bounding box center [575, 271] width 4 height 2
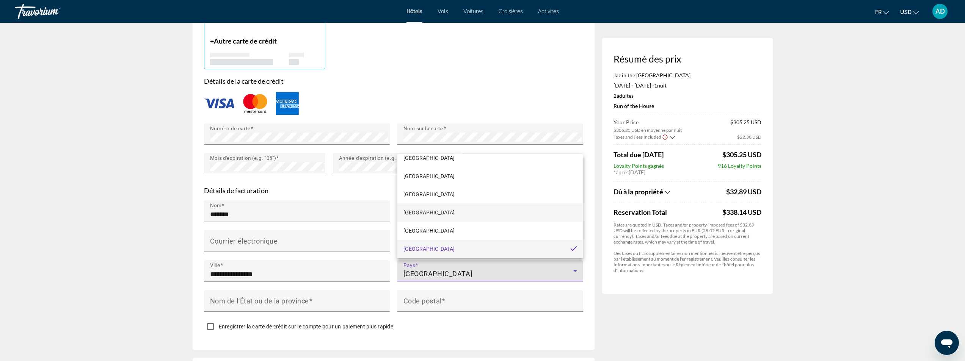
scroll to position [337, 0]
click at [435, 230] on mat-option "Belgium" at bounding box center [490, 229] width 186 height 18
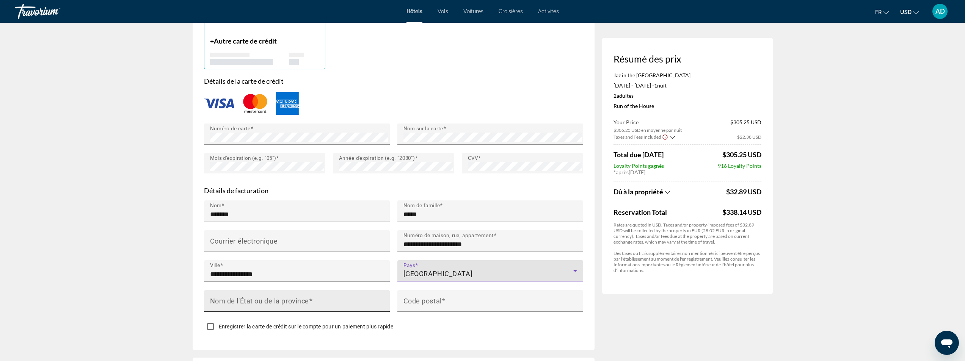
click at [352, 300] on input "Nom de l'État ou de la province" at bounding box center [299, 304] width 178 height 9
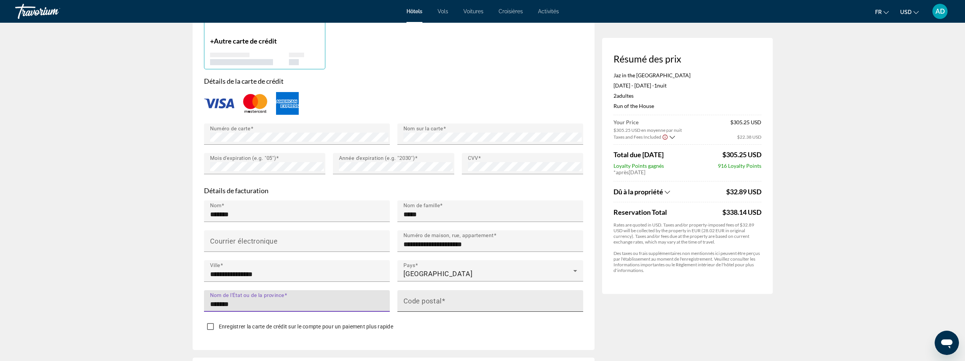
type input "*******"
click at [514, 300] on input "Code postal" at bounding box center [492, 304] width 178 height 9
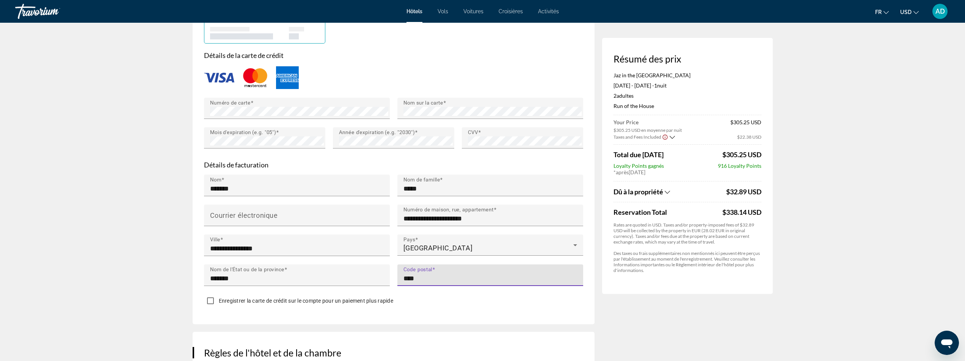
scroll to position [633, 0]
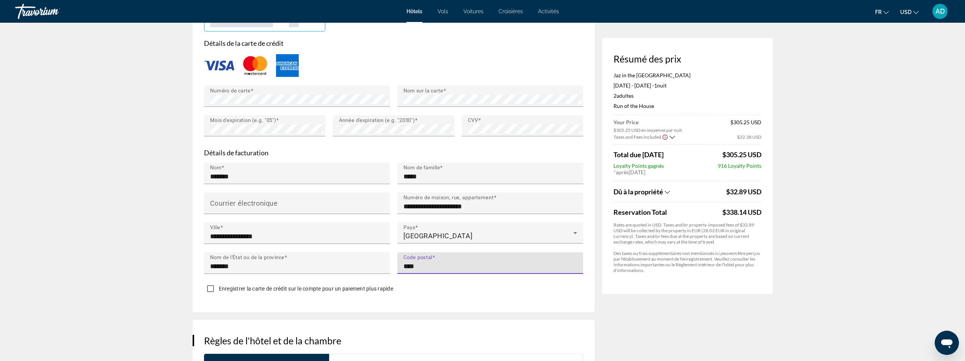
type input "****"
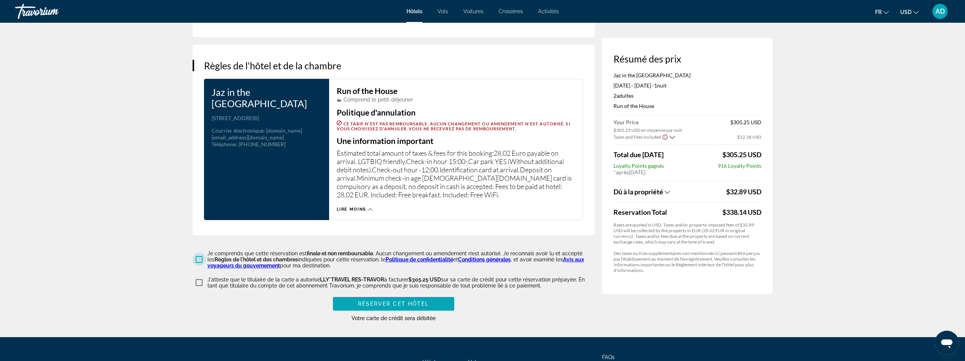
scroll to position [910, 0]
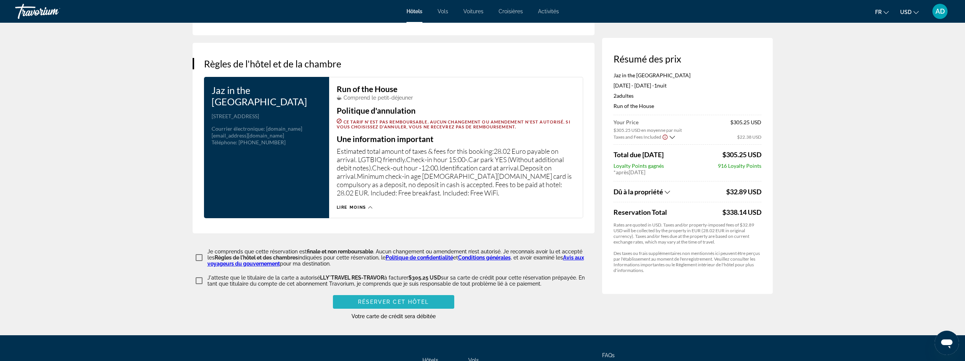
click at [419, 302] on span "Main content" at bounding box center [393, 302] width 121 height 18
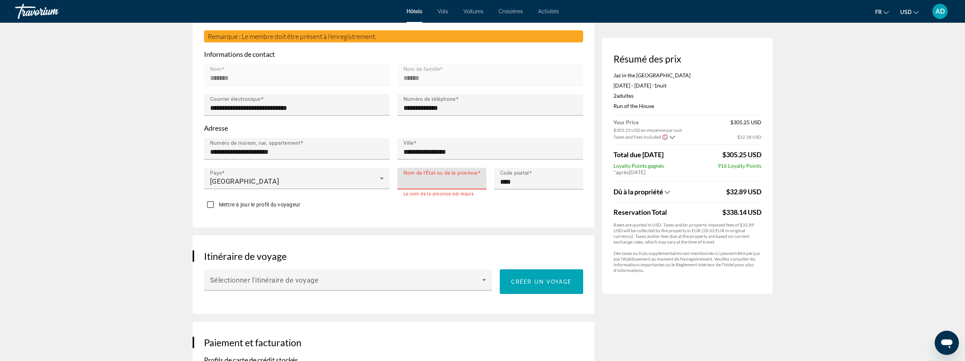
click at [420, 178] on input "Nom de l'État ou de la province" at bounding box center [443, 181] width 81 height 9
type input "*******"
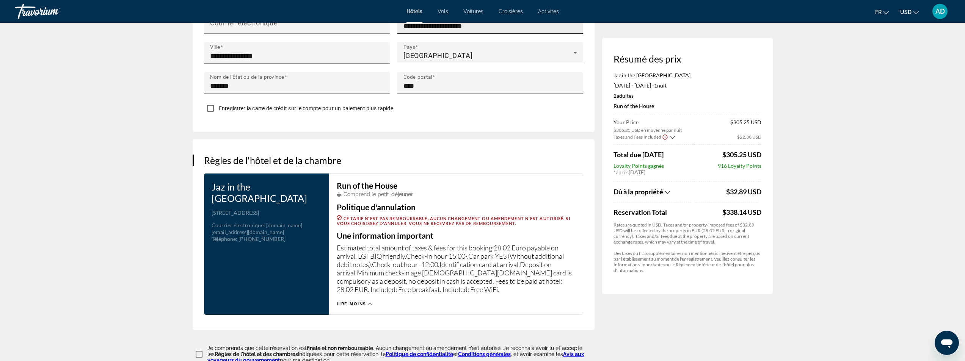
scroll to position [913, 0]
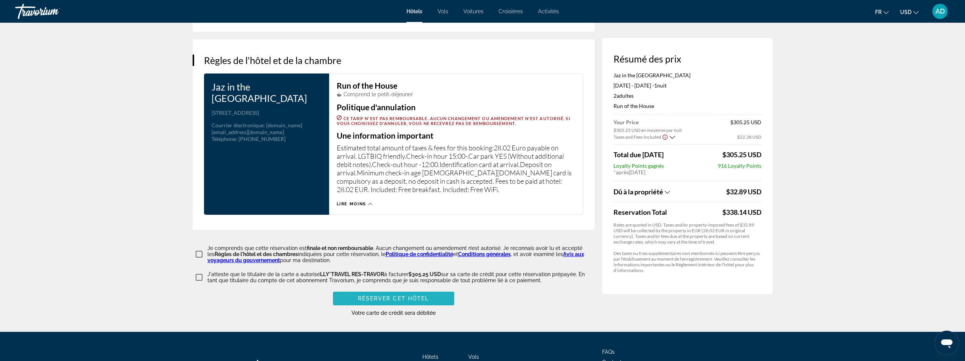
click at [429, 297] on span "Main content" at bounding box center [393, 299] width 121 height 18
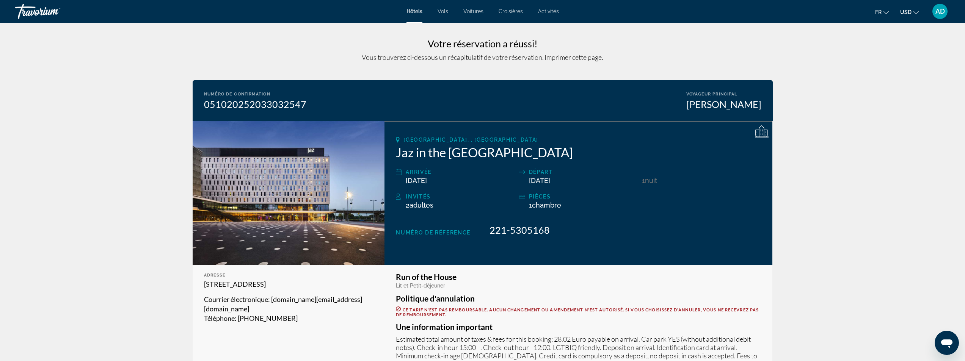
click at [420, 14] on span "Hôtels" at bounding box center [414, 11] width 16 height 6
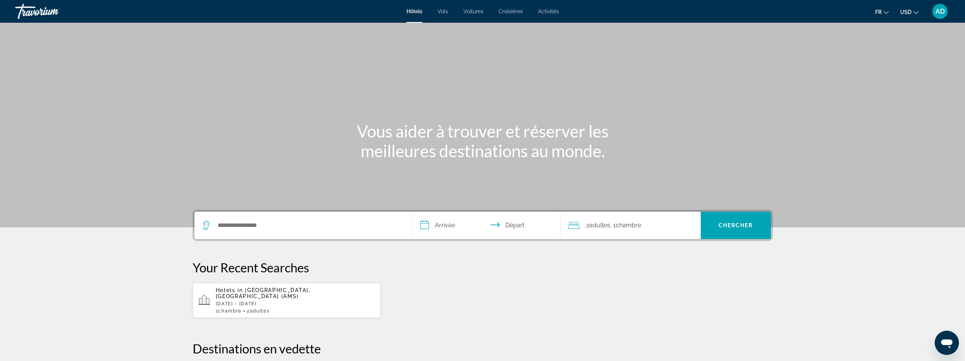
click at [31, 13] on div "Travorium" at bounding box center [53, 12] width 76 height 20
click at [546, 13] on span "Activités" at bounding box center [548, 11] width 21 height 6
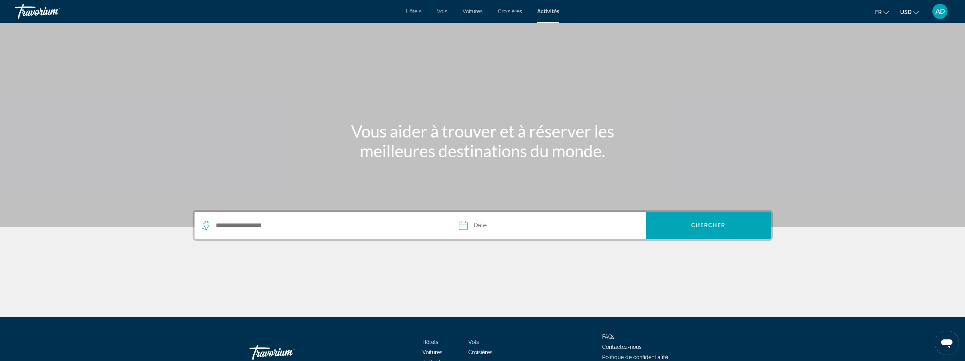
click at [445, 11] on span "Vols" at bounding box center [442, 11] width 11 height 6
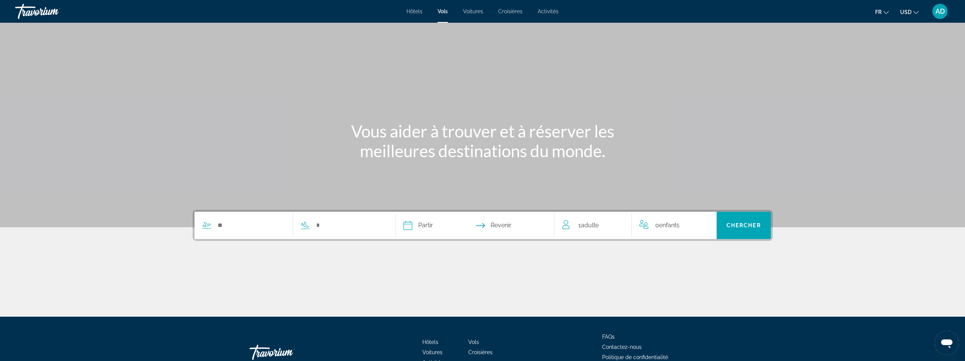
click at [937, 14] on span "AD" at bounding box center [939, 12] width 9 height 8
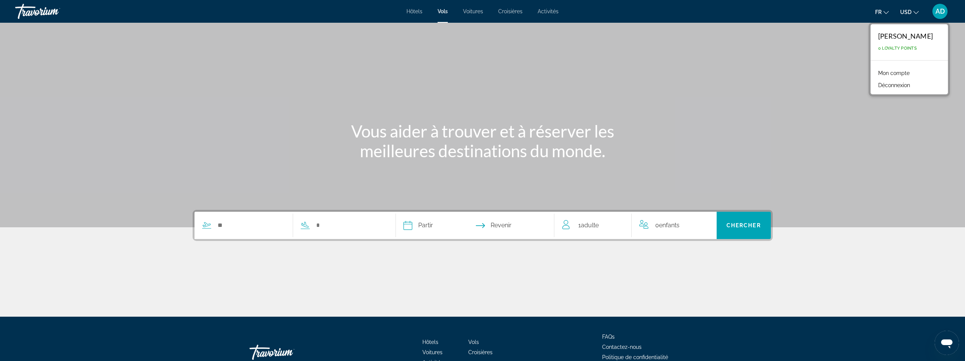
click at [902, 76] on link "Mon compte" at bounding box center [893, 73] width 39 height 10
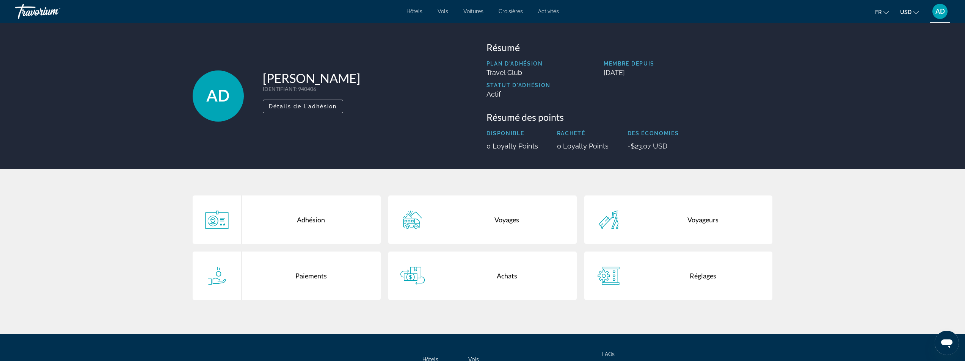
click at [505, 10] on span "Croisières" at bounding box center [510, 11] width 24 height 6
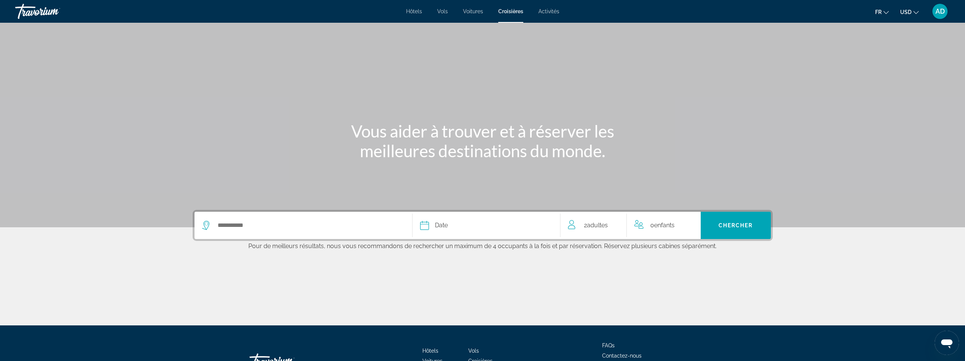
click at [416, 11] on span "Hôtels" at bounding box center [414, 11] width 16 height 6
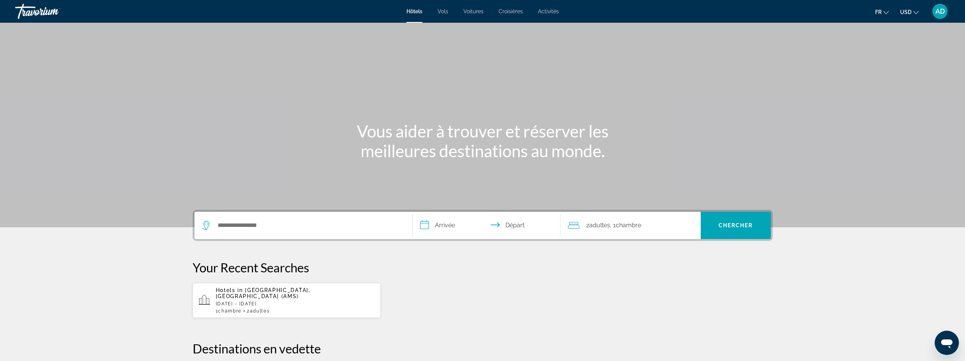
click at [45, 11] on div "Travorium" at bounding box center [53, 12] width 76 height 20
